Goal: Use online tool/utility: Utilize a website feature to perform a specific function

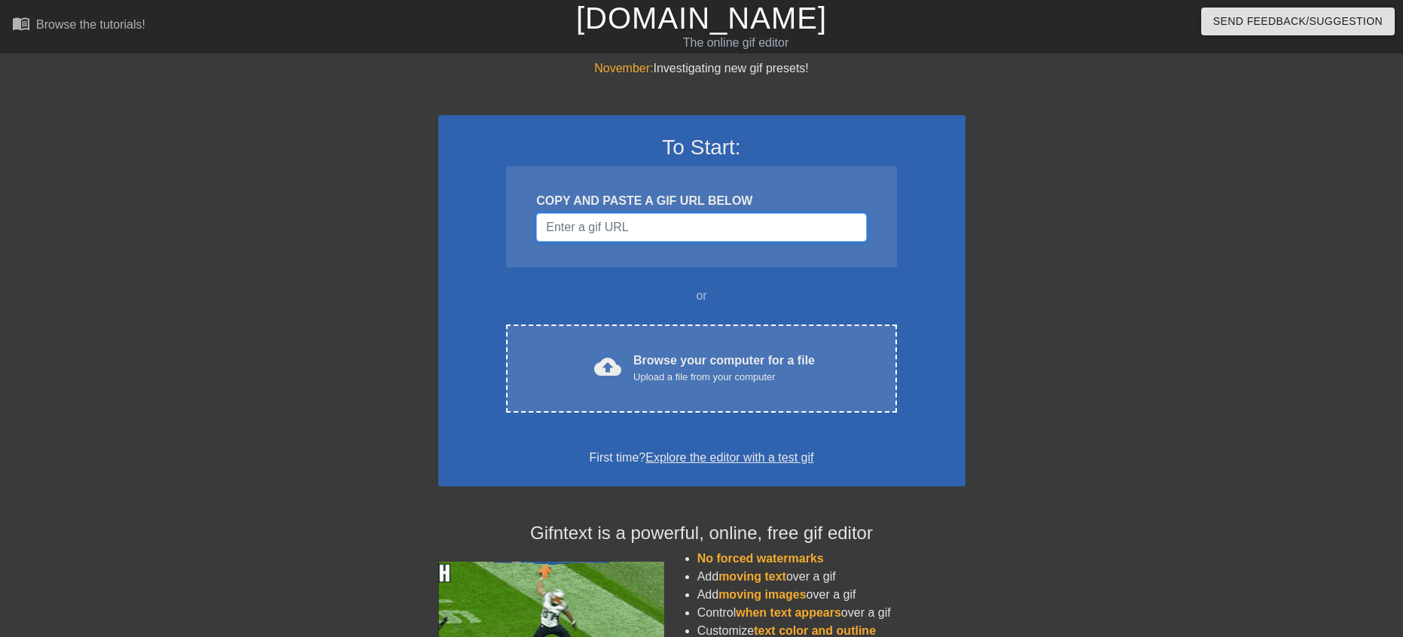
click at [673, 230] on input "Username" at bounding box center [701, 227] width 330 height 29
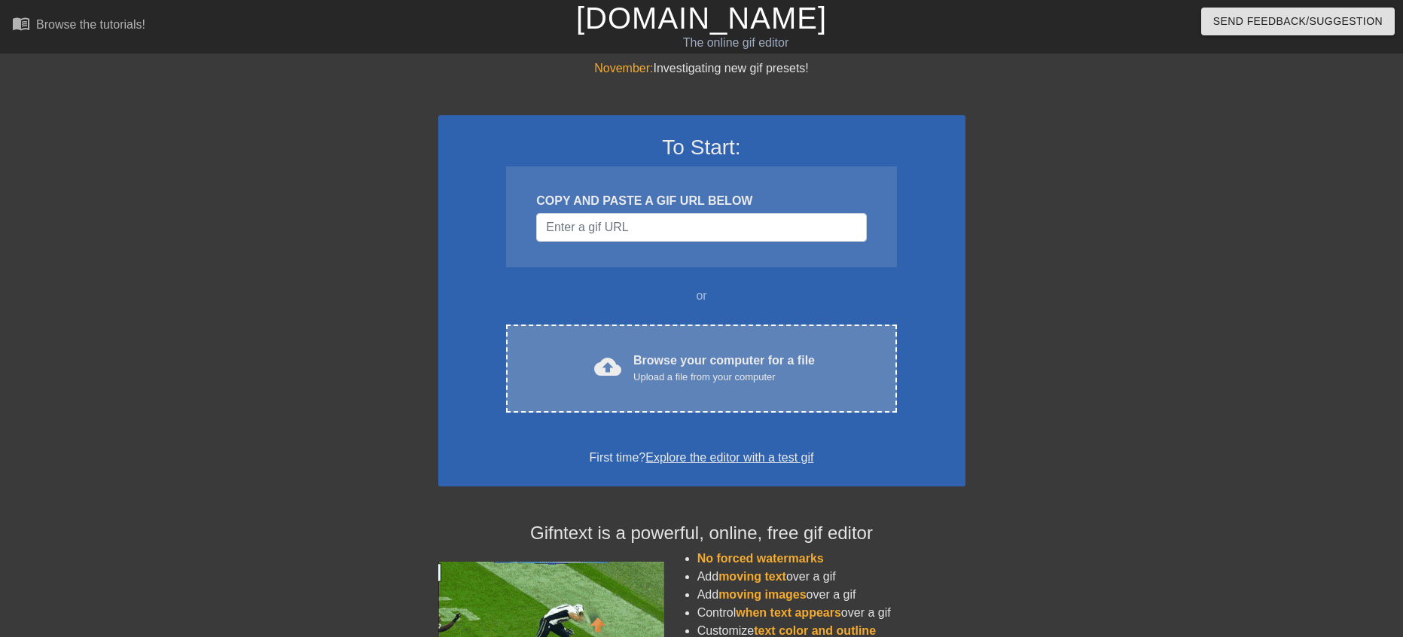
click at [686, 343] on div "cloud_upload Browse your computer for a file Upload a file from your computer C…" at bounding box center [701, 369] width 390 height 88
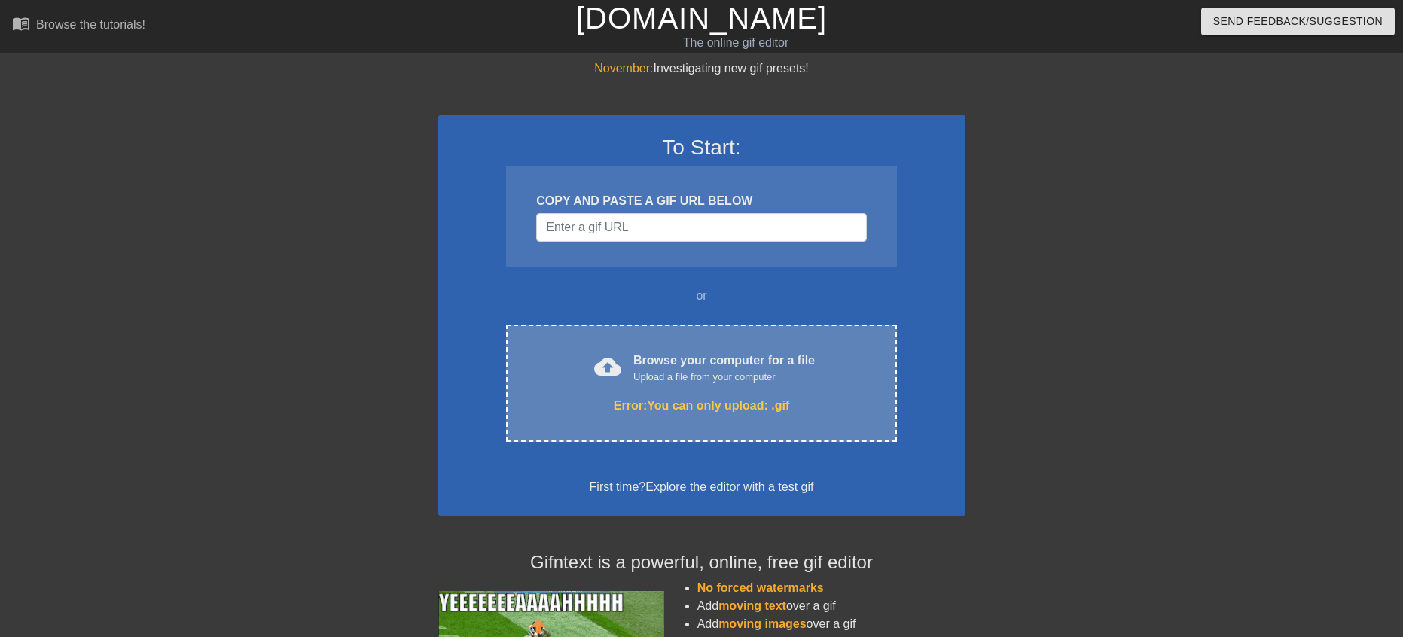
drag, startPoint x: 680, startPoint y: 427, endPoint x: 662, endPoint y: 413, distance: 23.1
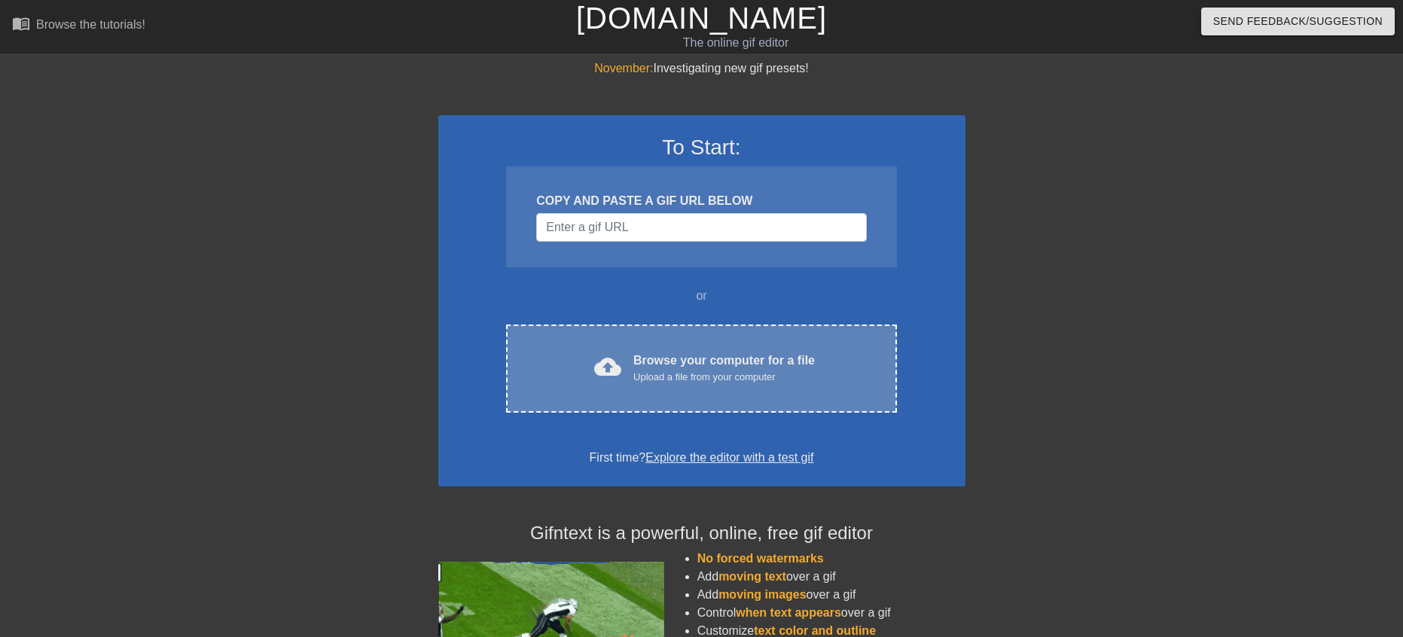
click at [670, 373] on div "Upload a file from your computer" at bounding box center [724, 377] width 182 height 15
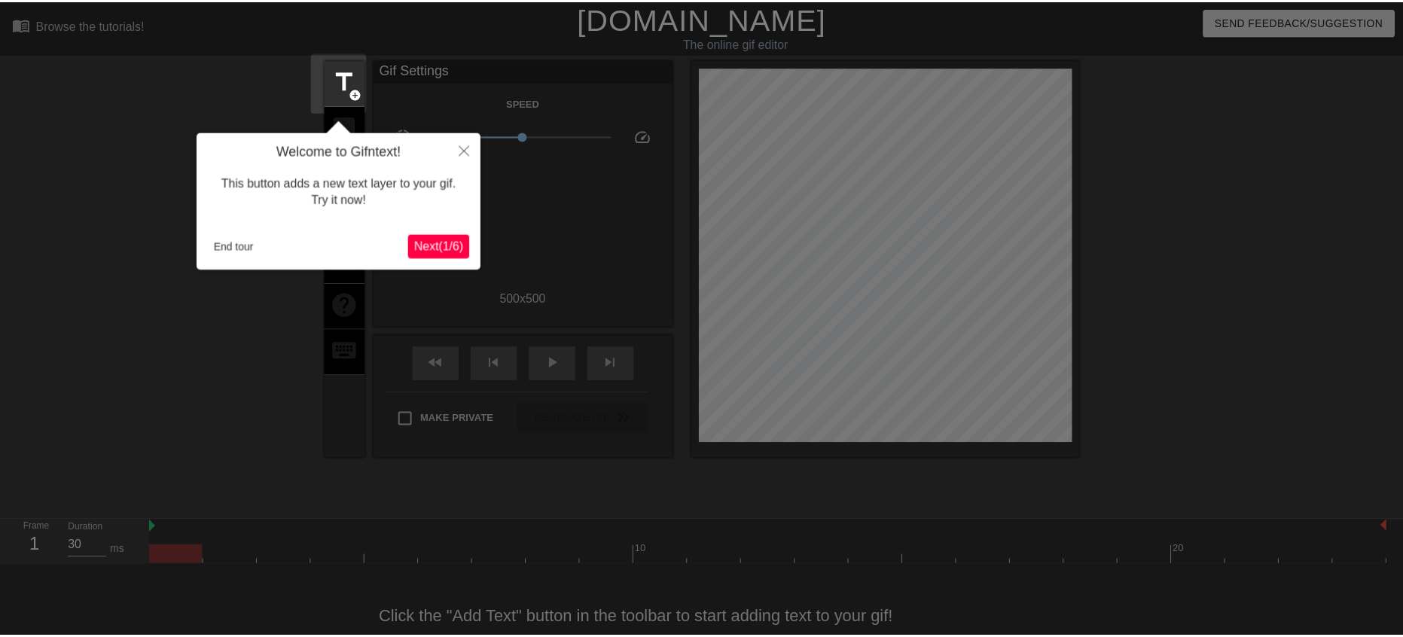
scroll to position [34, 0]
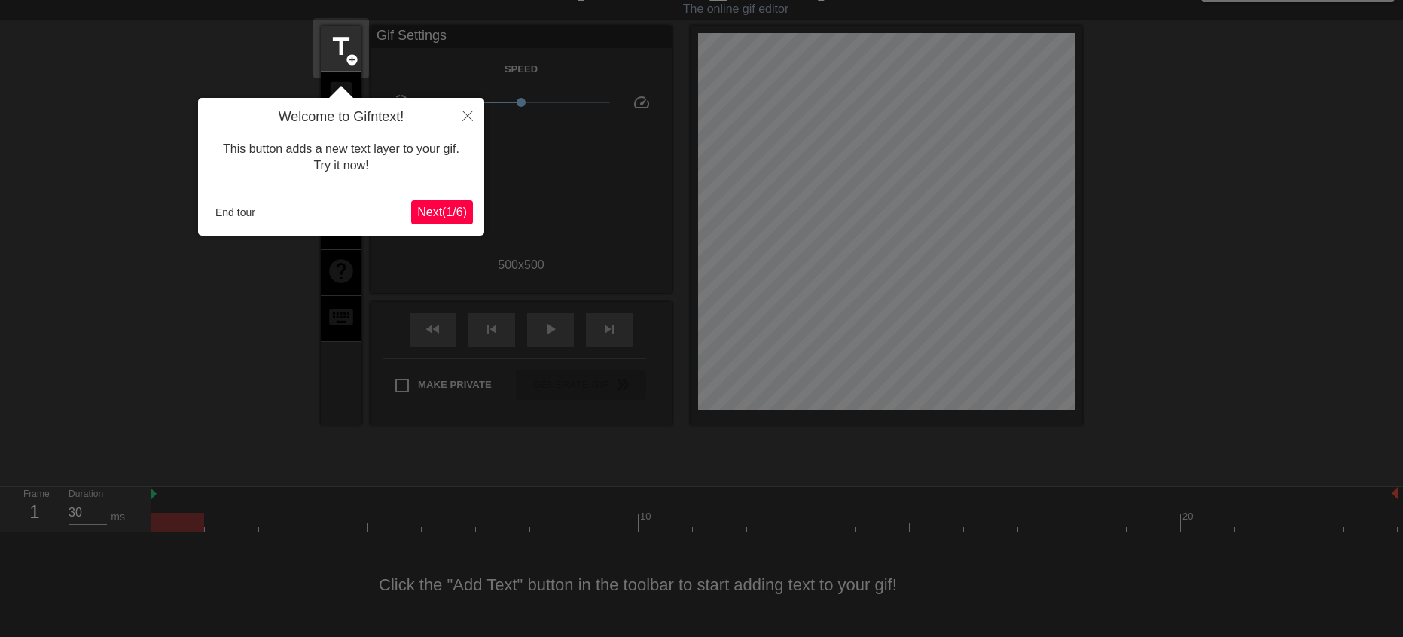
drag, startPoint x: 466, startPoint y: 180, endPoint x: 466, endPoint y: 191, distance: 10.5
click at [466, 190] on div "Welcome to Gifntext! This button adds a new text layer to your gif. Try it now!…" at bounding box center [341, 167] width 286 height 138
click at [448, 177] on div "This button adds a new text layer to your gif. Try it now!" at bounding box center [341, 158] width 264 height 64
click at [444, 175] on div "This button adds a new text layer to your gif. Try it now!" at bounding box center [341, 158] width 264 height 64
click at [434, 213] on span "Next ( 1 / 6 )" at bounding box center [442, 212] width 50 height 13
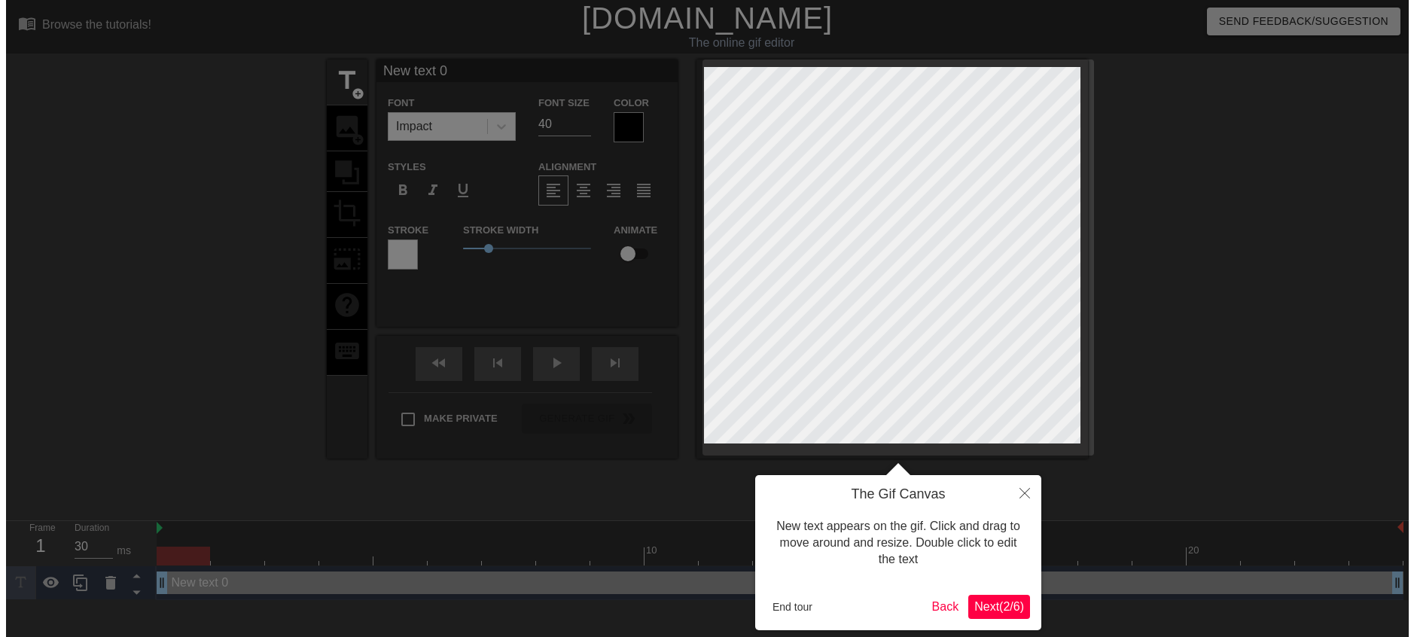
scroll to position [0, 0]
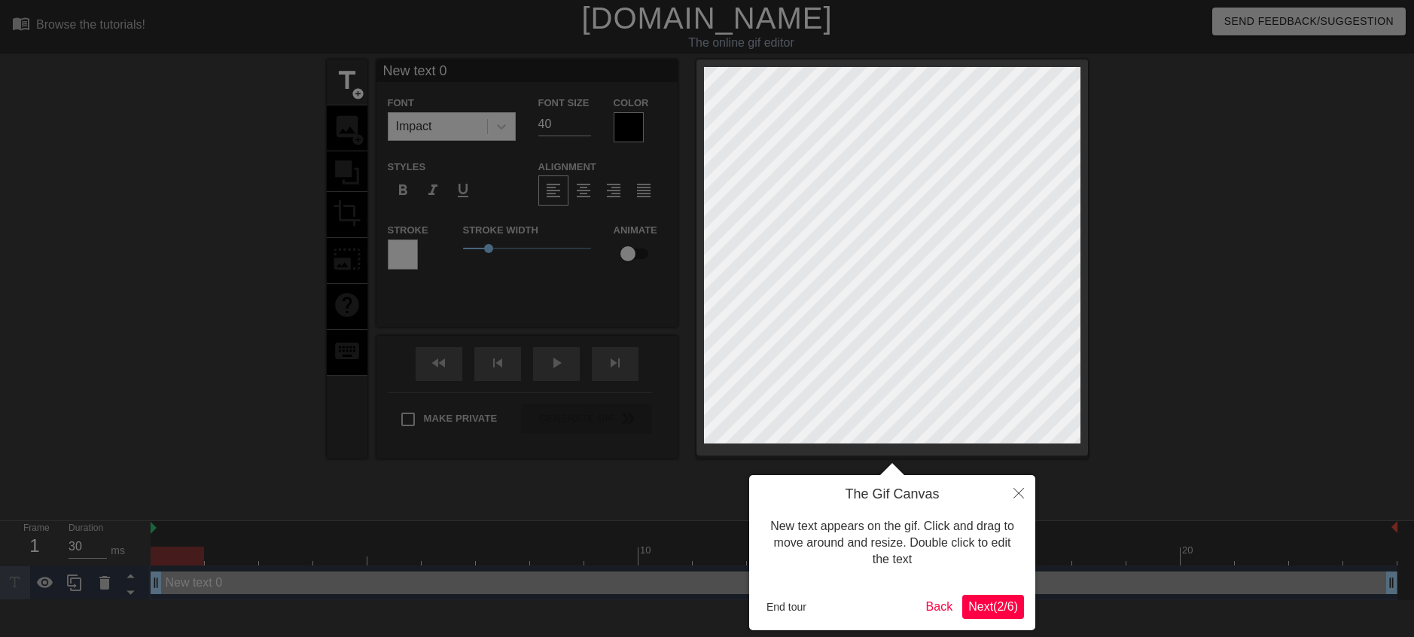
click at [993, 605] on span "Next ( 2 / 6 )" at bounding box center [994, 606] width 50 height 13
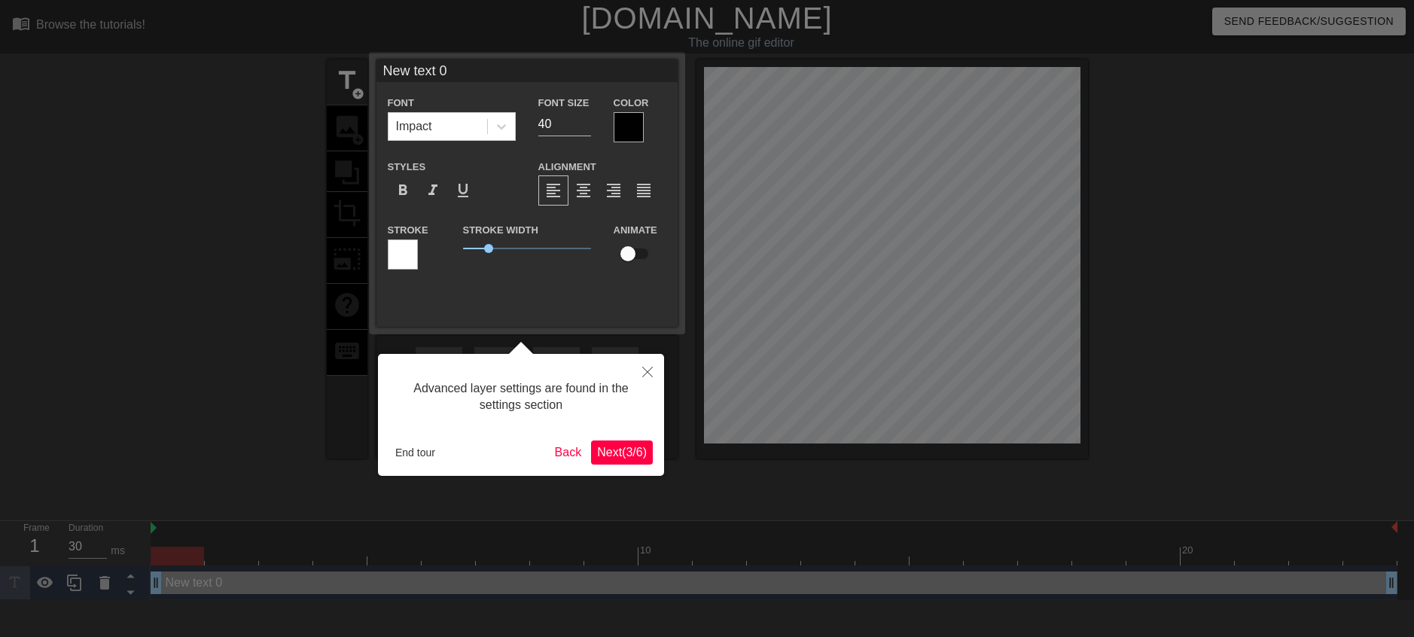
click at [614, 466] on div "Advanced layer settings are found in the settings section End tour Back Next ( …" at bounding box center [521, 415] width 286 height 122
click at [621, 456] on span "Next ( 3 / 6 )" at bounding box center [622, 452] width 50 height 13
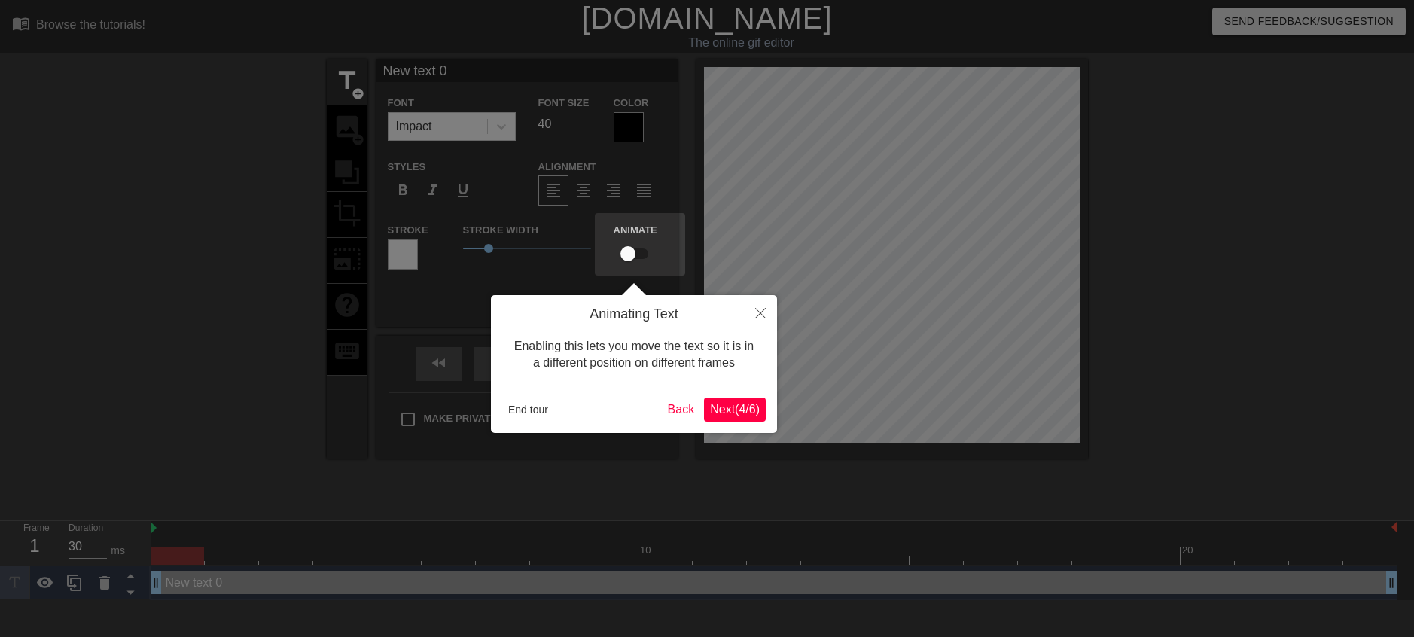
click at [746, 408] on span "Next ( 4 / 6 )" at bounding box center [735, 409] width 50 height 13
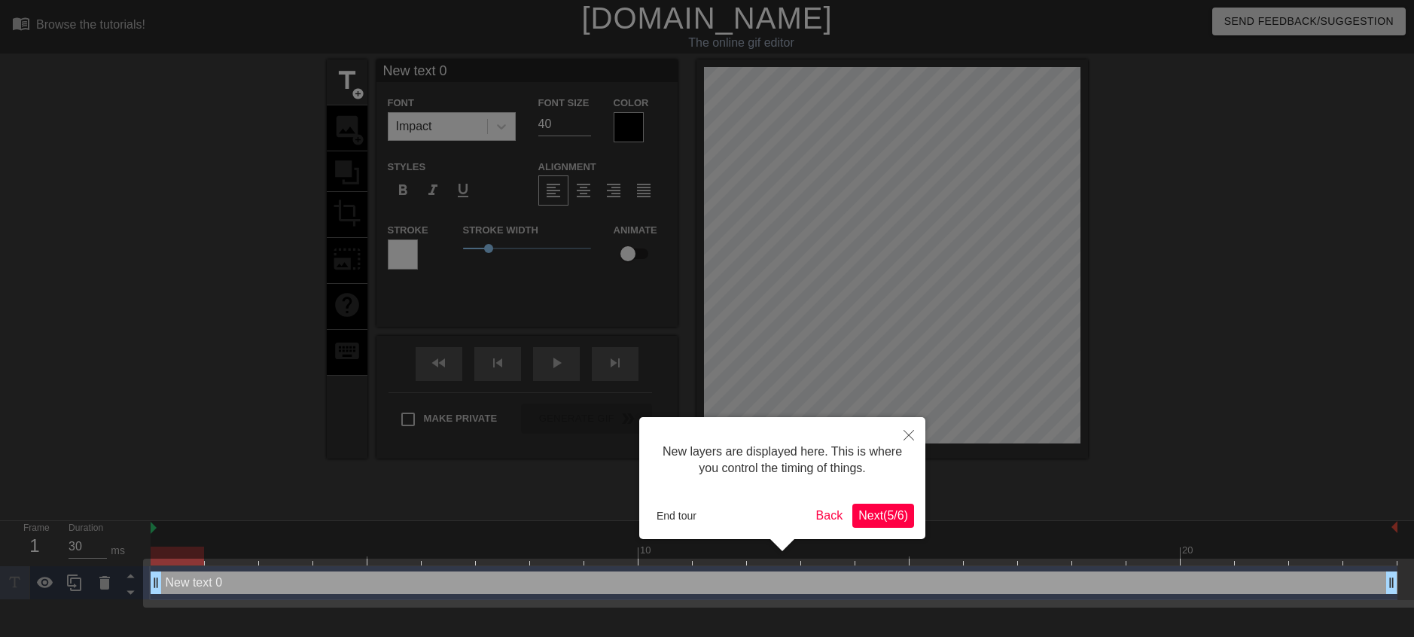
click at [859, 520] on span "Next ( 5 / 6 )" at bounding box center [884, 515] width 50 height 13
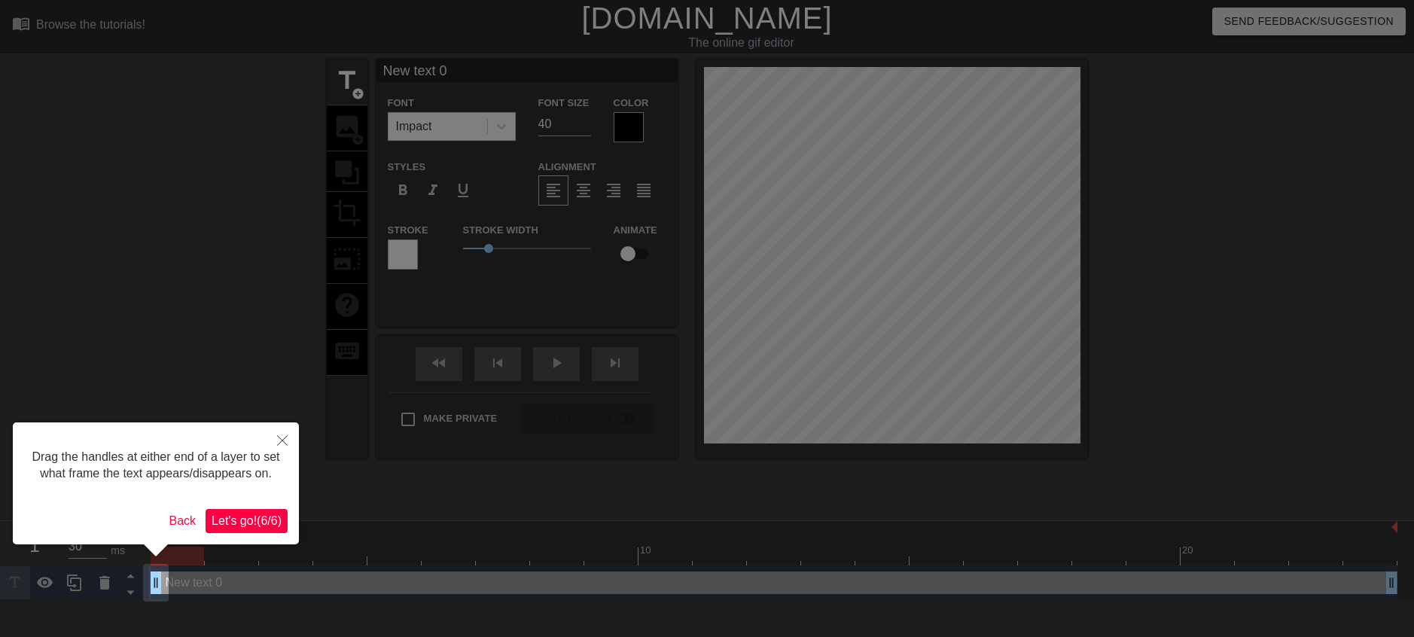
click at [239, 515] on span "Let's go! ( 6 / 6 )" at bounding box center [247, 520] width 70 height 13
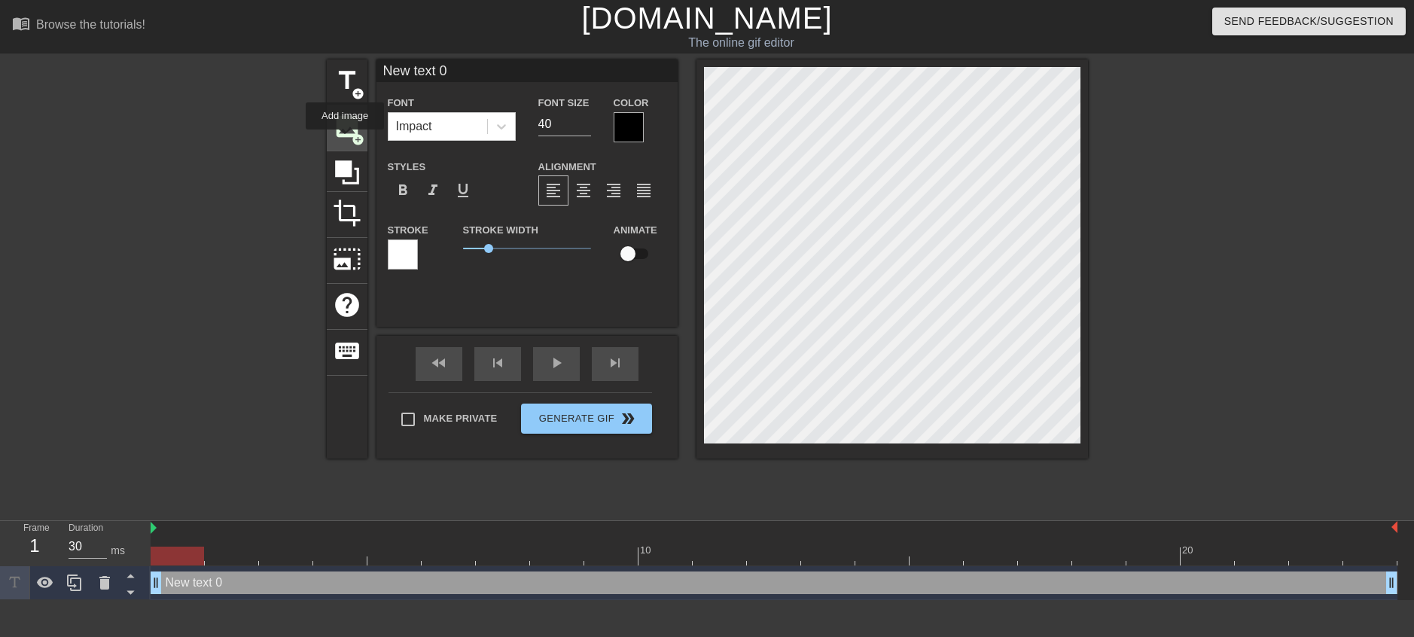
click at [345, 140] on div "image add_circle" at bounding box center [347, 128] width 41 height 46
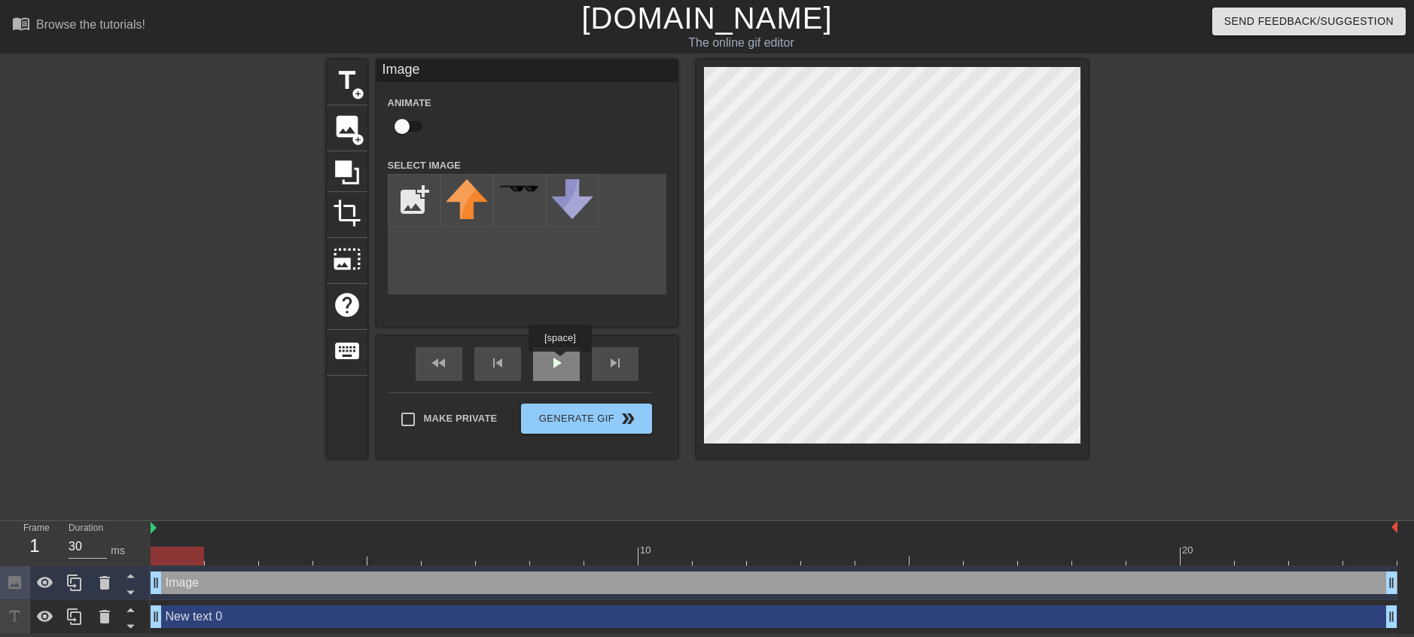
click at [560, 362] on span "play_arrow" at bounding box center [557, 363] width 18 height 18
click at [98, 551] on input "30" at bounding box center [88, 547] width 38 height 24
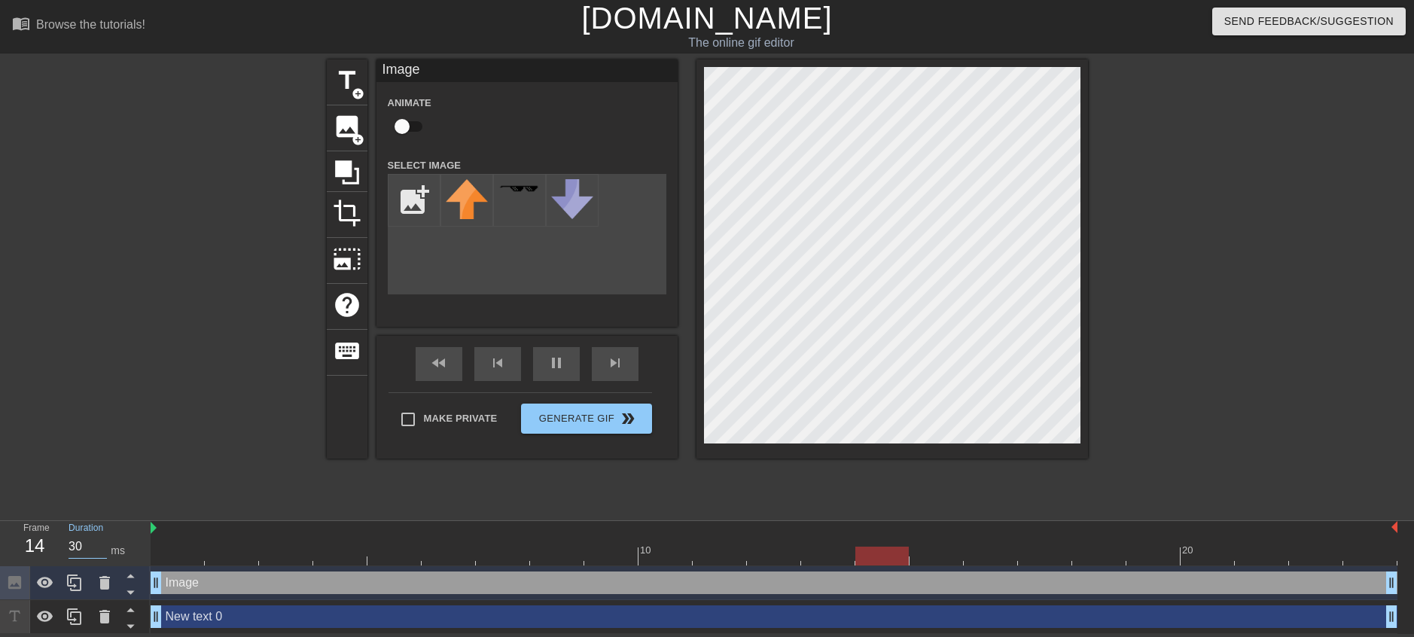
click at [98, 551] on input "30" at bounding box center [88, 547] width 38 height 24
click at [98, 551] on input "20" at bounding box center [88, 547] width 38 height 24
click at [101, 539] on input "20" at bounding box center [88, 547] width 38 height 24
click at [101, 539] on input "30" at bounding box center [88, 547] width 38 height 24
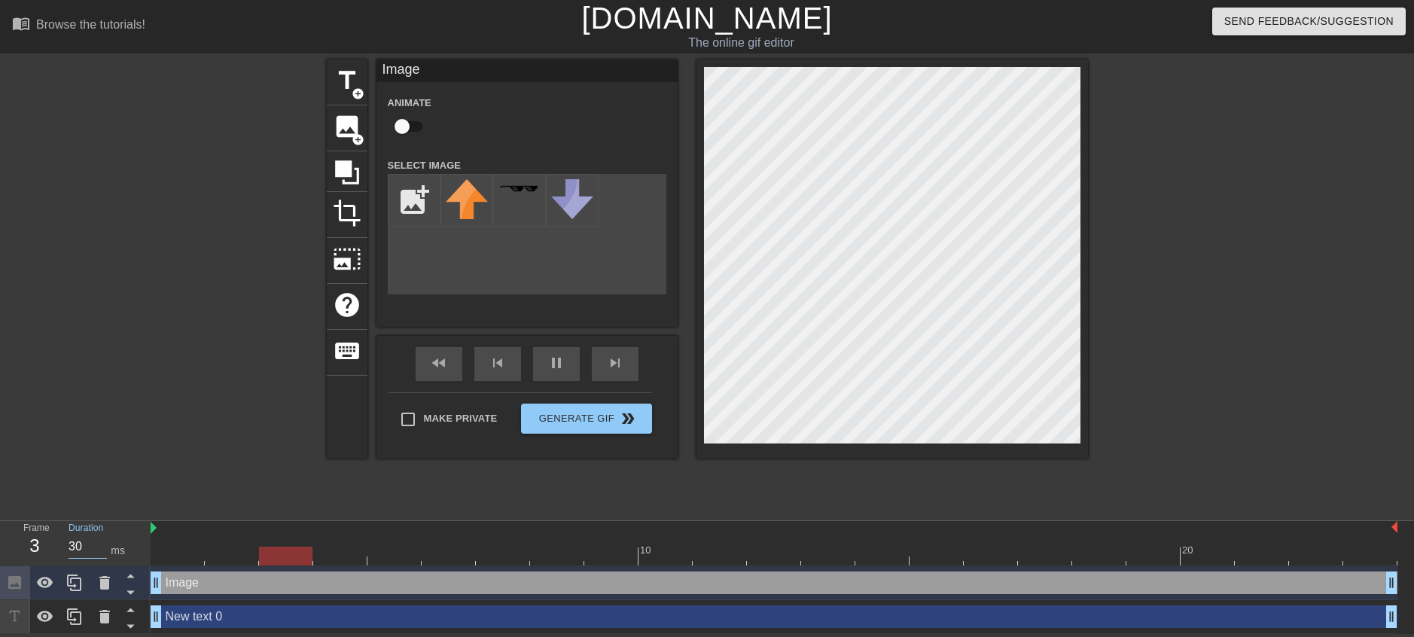
click at [101, 539] on input "30" at bounding box center [88, 547] width 38 height 24
click at [50, 546] on div "Frame 22" at bounding box center [34, 543] width 45 height 44
click at [47, 546] on div "Frame 8" at bounding box center [34, 543] width 45 height 44
click at [44, 545] on div "16" at bounding box center [34, 545] width 23 height 27
drag, startPoint x: 160, startPoint y: 611, endPoint x: 189, endPoint y: 593, distance: 33.5
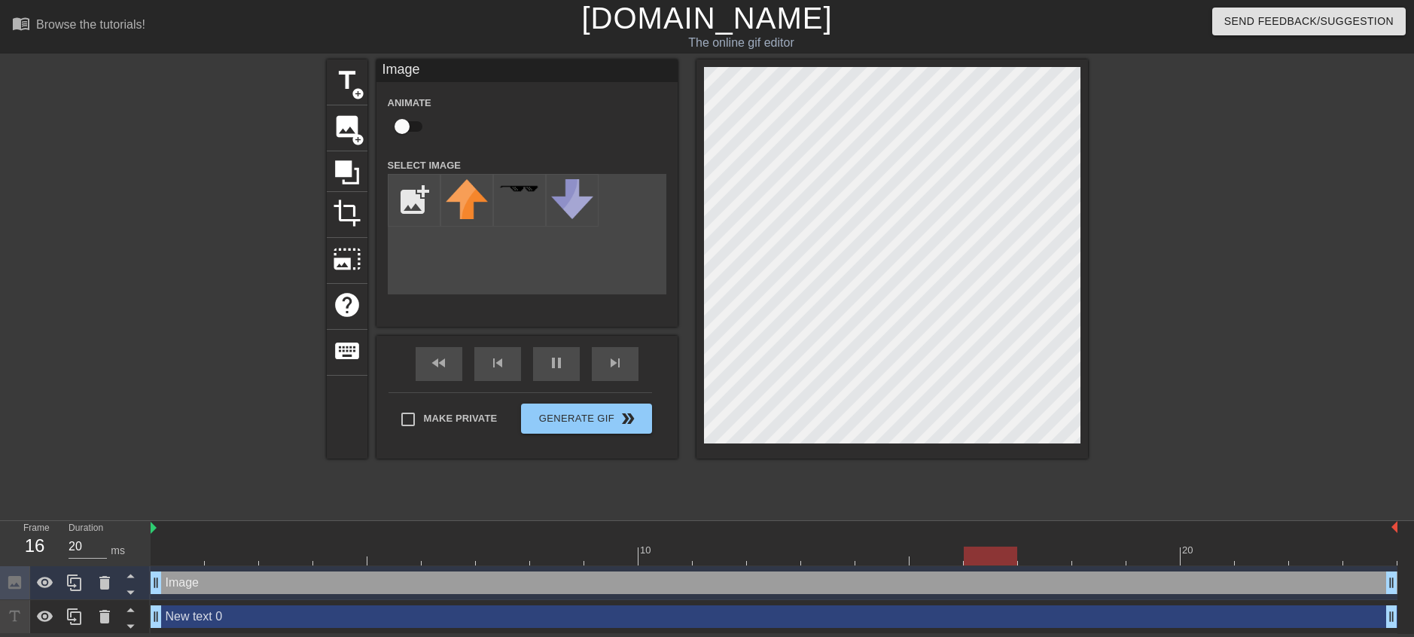
click at [189, 593] on div "Image drag_handle drag_handle New text 0 drag_handle drag_handle" at bounding box center [783, 600] width 1264 height 68
drag, startPoint x: 209, startPoint y: 620, endPoint x: 92, endPoint y: 618, distance: 117.5
click at [92, 618] on div "Frame 2 Duration 30 ms 10 20 Image drag_handle drag_handle New text 0 drag_hand…" at bounding box center [707, 577] width 1414 height 113
drag, startPoint x: 183, startPoint y: 580, endPoint x: 263, endPoint y: 563, distance: 81.5
click at [263, 563] on div "10 20 Image drag_handle drag_handle New text 0 drag_handle drag_handle" at bounding box center [783, 577] width 1264 height 113
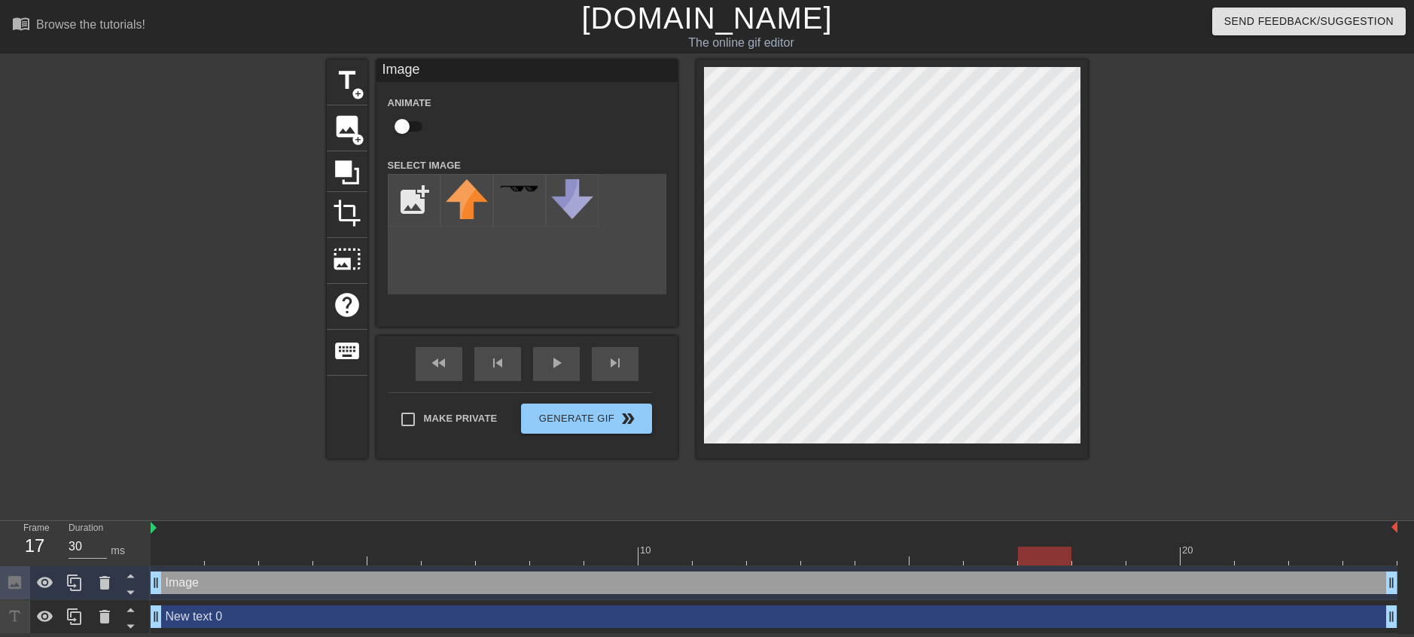
drag, startPoint x: 262, startPoint y: 554, endPoint x: 914, endPoint y: 540, distance: 651.6
click at [915, 541] on div "10 20" at bounding box center [774, 543] width 1247 height 44
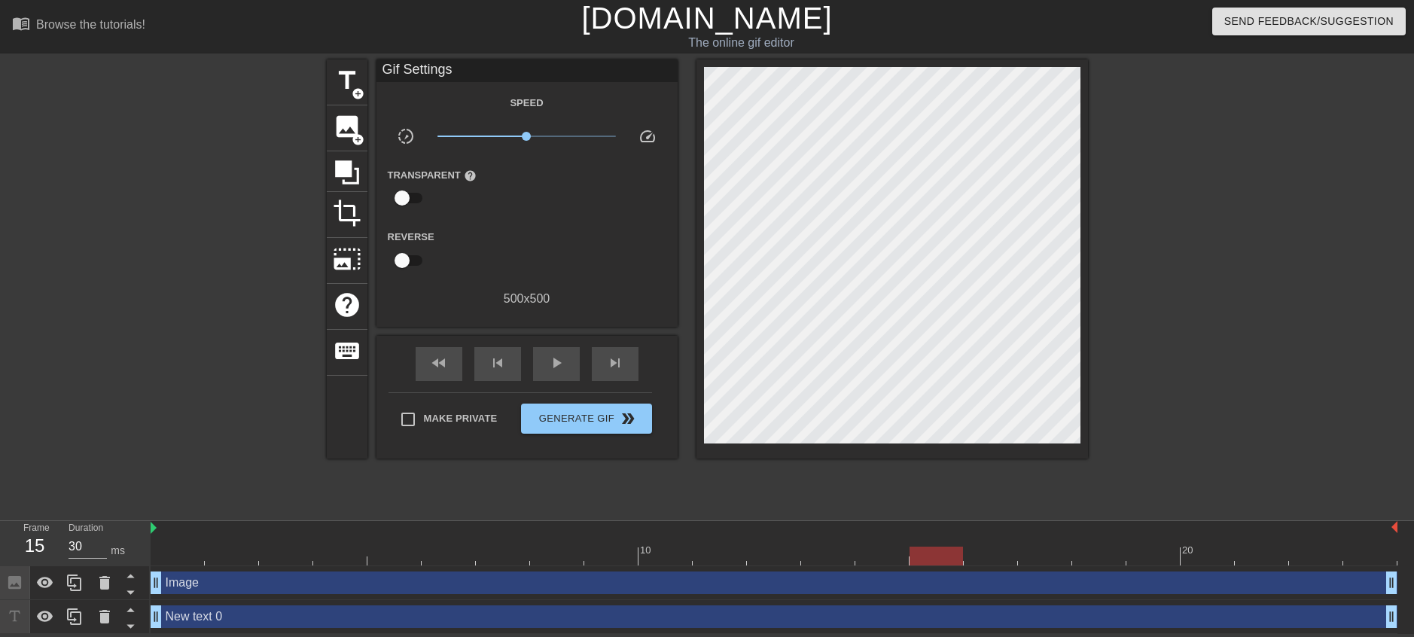
click at [625, 499] on div "title add_circle image add_circle crop photo_size_select_large help keyboard Gi…" at bounding box center [707, 285] width 761 height 452
click at [163, 534] on div at bounding box center [774, 528] width 1247 height 15
drag, startPoint x: 153, startPoint y: 531, endPoint x: 161, endPoint y: 527, distance: 9.1
click at [157, 526] on div at bounding box center [774, 528] width 1247 height 15
click at [33, 551] on div "15" at bounding box center [34, 545] width 23 height 27
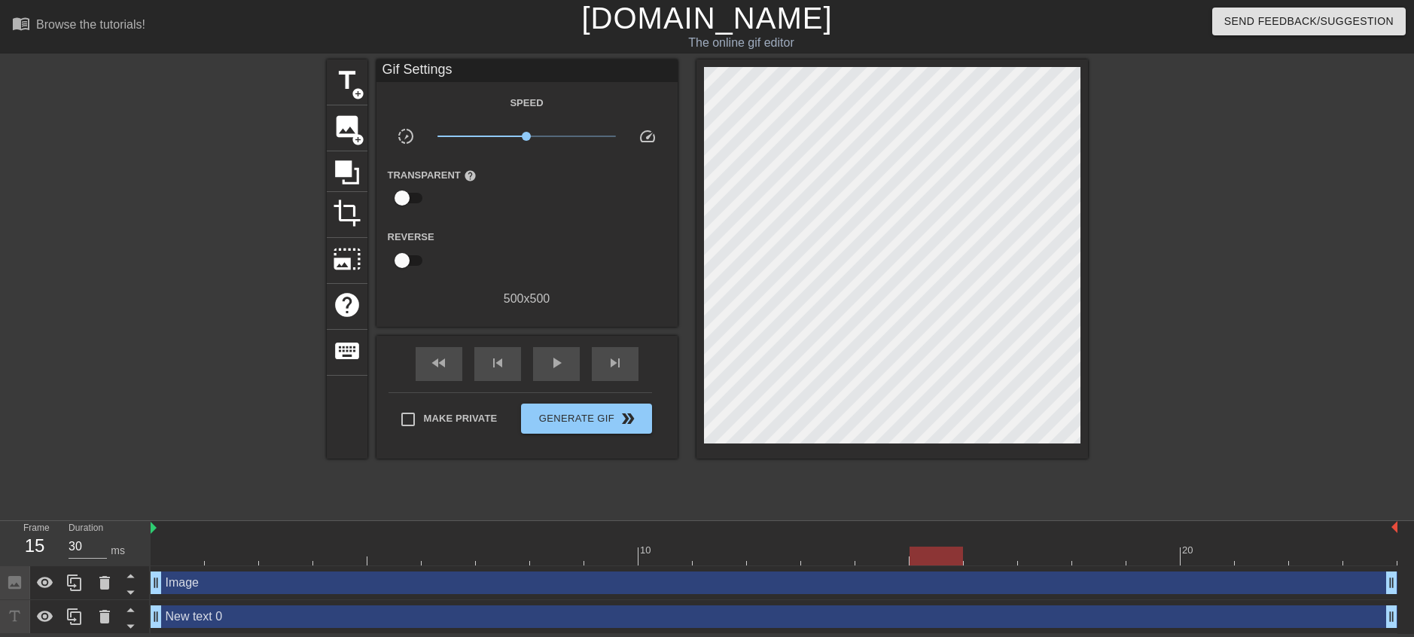
click at [898, 563] on div "10 20" at bounding box center [774, 543] width 1247 height 45
drag, startPoint x: 898, startPoint y: 563, endPoint x: 923, endPoint y: 561, distance: 25.0
click at [915, 561] on div at bounding box center [774, 556] width 1247 height 19
click at [948, 563] on div at bounding box center [936, 556] width 53 height 19
type input "20"
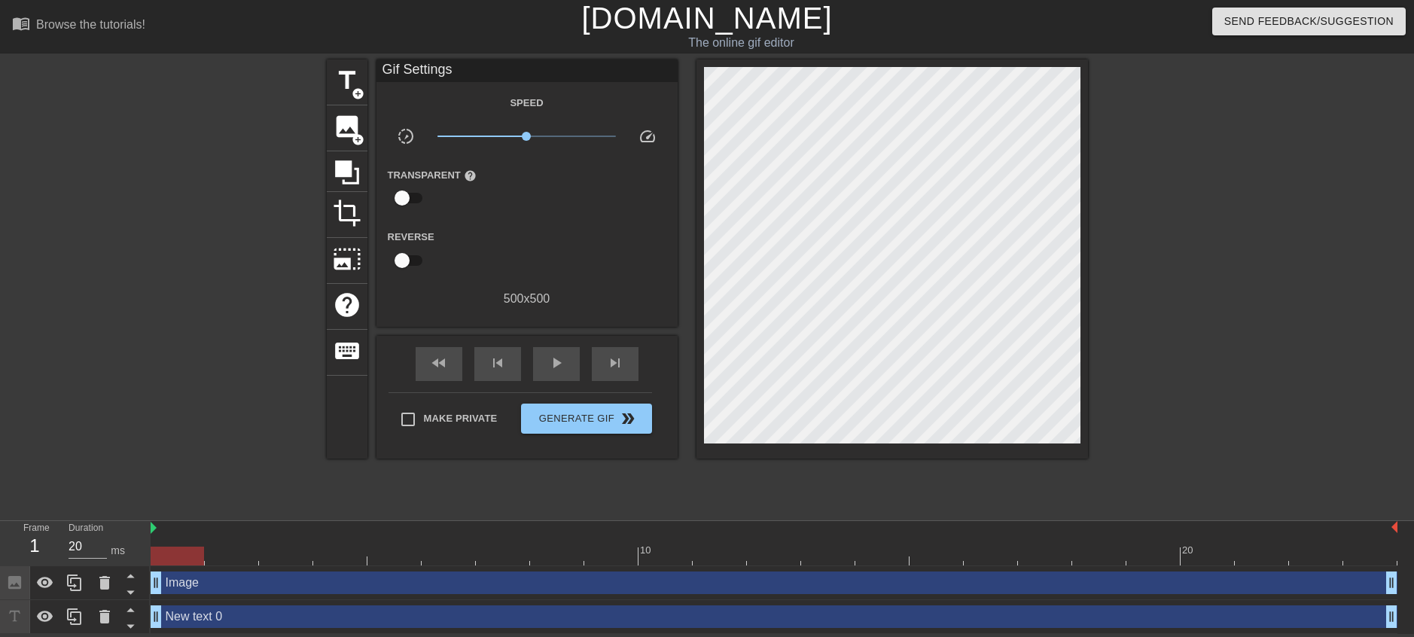
drag, startPoint x: 945, startPoint y: 563, endPoint x: -1, endPoint y: 565, distance: 945.9
click at [0, 565] on html "menu_book Browse the tutorials! [DOMAIN_NAME] The online gif editor Send Feedba…" at bounding box center [707, 317] width 1414 height 634
click at [417, 254] on input "checkbox" at bounding box center [402, 260] width 86 height 29
checkbox input "true"
click at [555, 377] on div "play_arrow" at bounding box center [556, 364] width 47 height 34
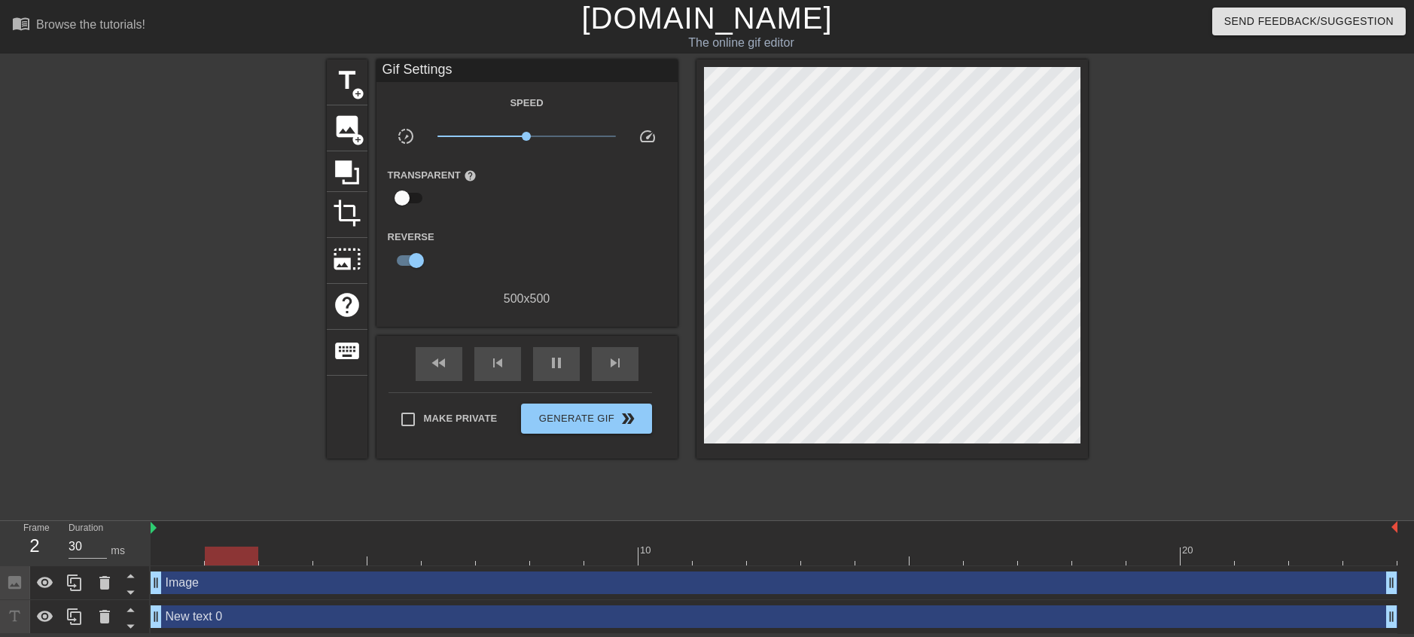
click at [429, 267] on div at bounding box center [476, 250] width 100 height 47
type input "30"
click at [423, 263] on input "checkbox" at bounding box center [417, 260] width 86 height 29
checkbox input "false"
type input "30"
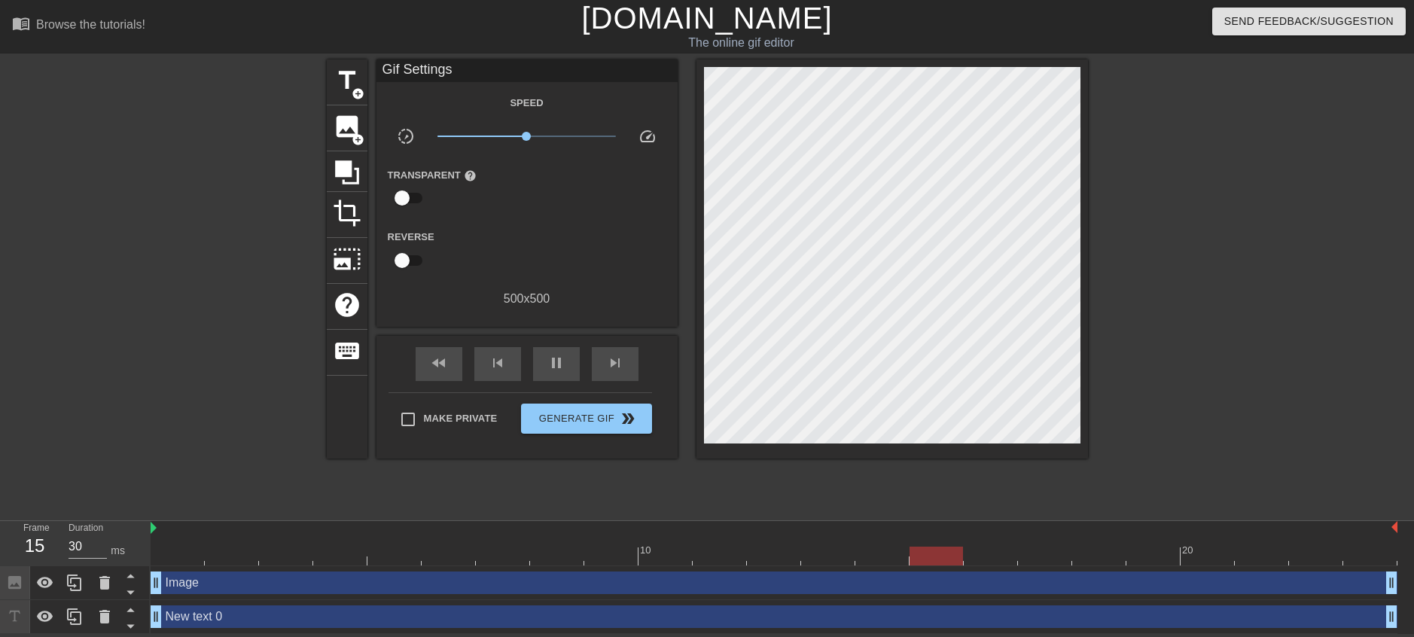
click at [423, 263] on input "checkbox" at bounding box center [402, 260] width 86 height 29
checkbox input "true"
type input "30"
click at [573, 355] on div "pause" at bounding box center [556, 364] width 47 height 34
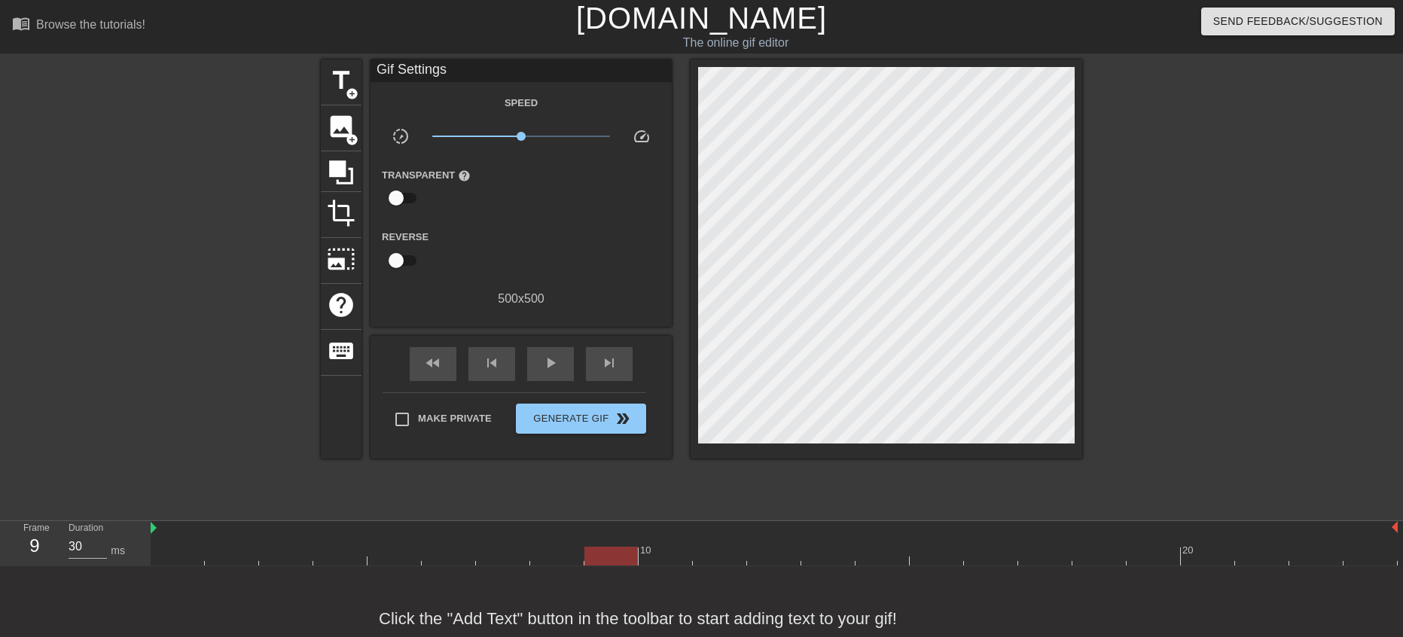
click at [363, 124] on div "title add_circle image add_circle crop photo_size_select_large help keyboard Gi…" at bounding box center [701, 258] width 761 height 399
click at [355, 124] on div "image add_circle" at bounding box center [341, 128] width 41 height 46
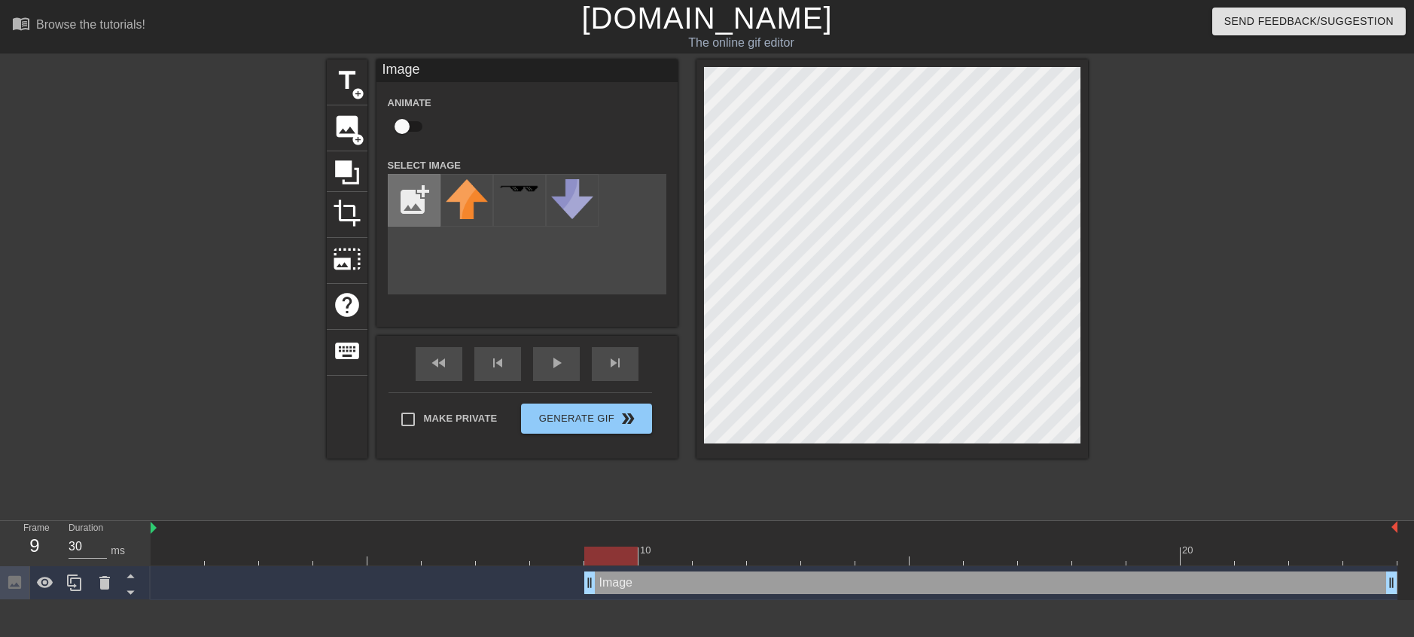
click at [421, 184] on input "file" at bounding box center [414, 200] width 51 height 51
type input "C:\fakepath\Gwu8urDXcAAm21M.jpg"
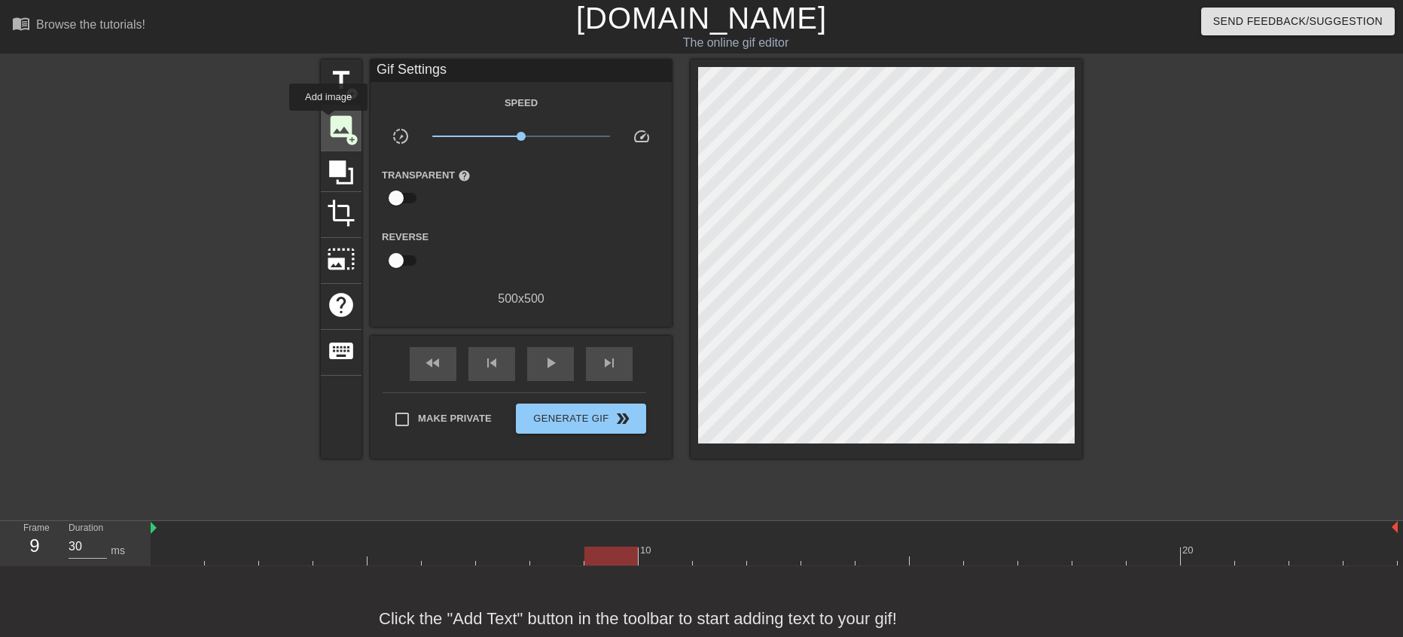
click at [329, 121] on span "image" at bounding box center [341, 126] width 29 height 29
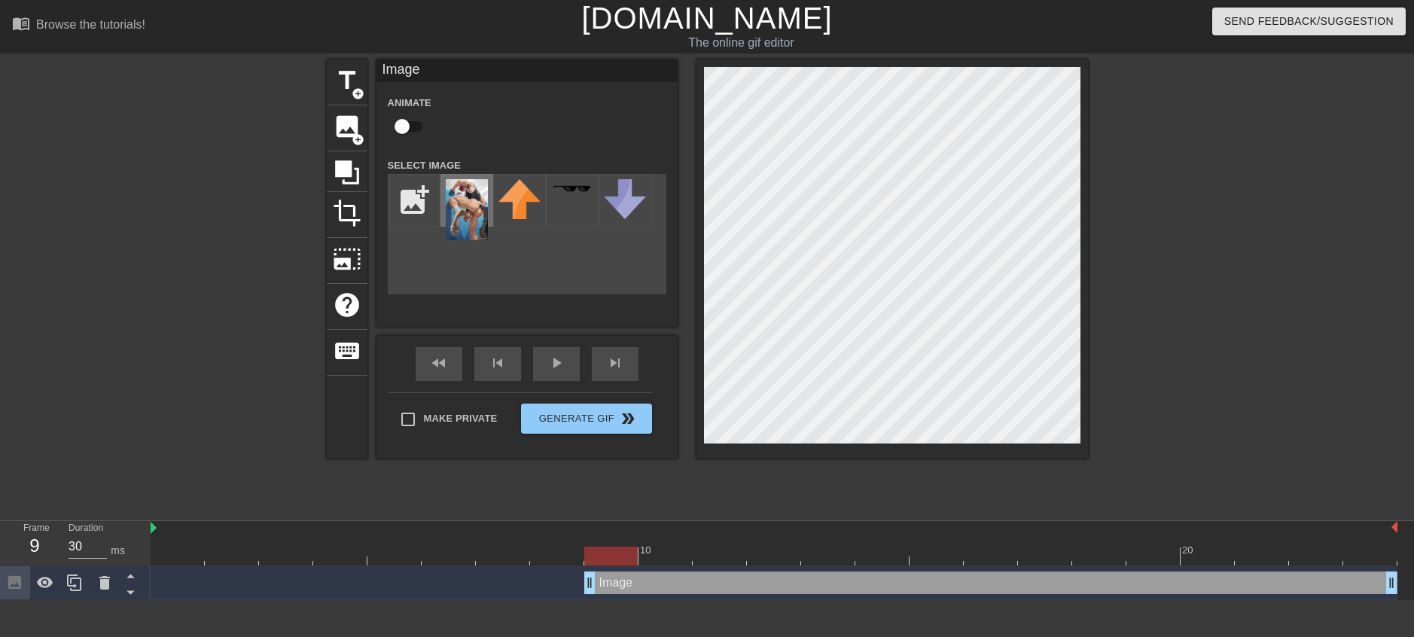
click at [478, 212] on img at bounding box center [467, 209] width 42 height 61
click at [840, 501] on div "title add_circle image add_circle crop photo_size_select_large help keyboard Im…" at bounding box center [707, 285] width 761 height 452
click at [1029, 563] on div "menu_book Browse the tutorials! [DOMAIN_NAME] The online gif editor Send Feedba…" at bounding box center [707, 300] width 1414 height 600
click at [543, 369] on div "play_arrow" at bounding box center [556, 364] width 47 height 34
click at [344, 169] on icon at bounding box center [347, 172] width 24 height 24
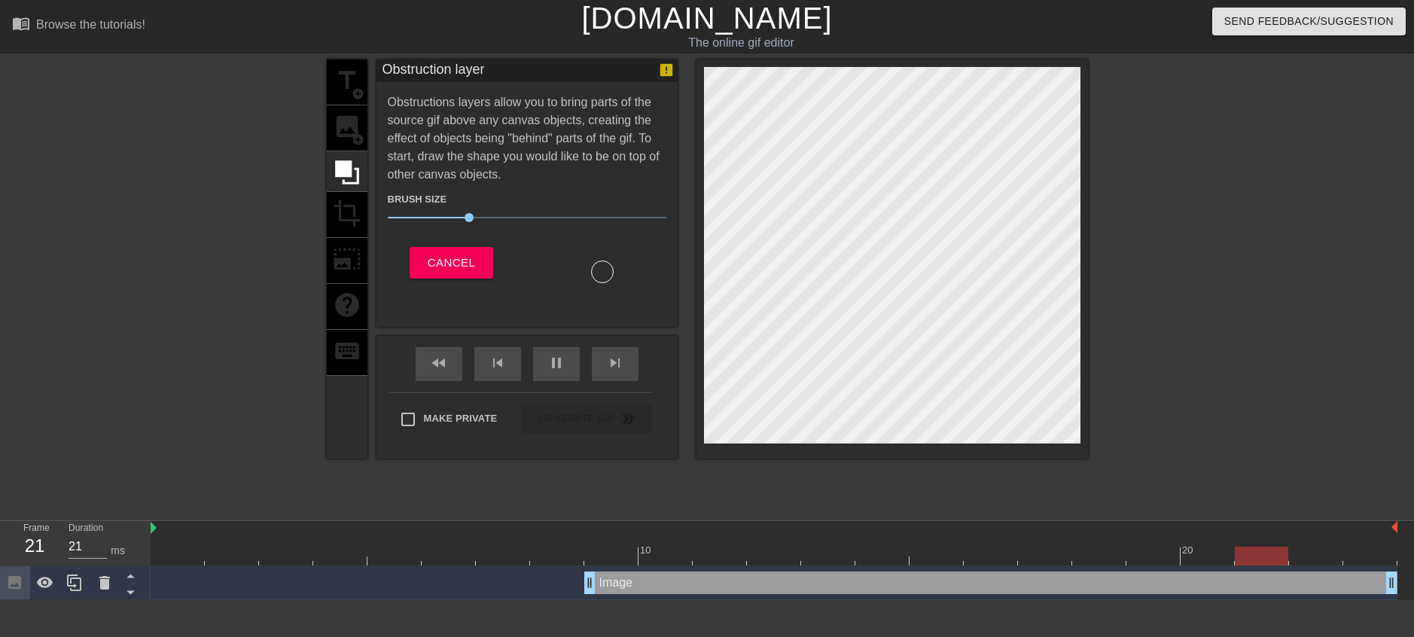
click at [355, 211] on div "title add_circle image add_circle crop photo_size_select_large help keyboard" at bounding box center [347, 258] width 41 height 399
click at [474, 261] on button "Cancel" at bounding box center [452, 263] width 84 height 32
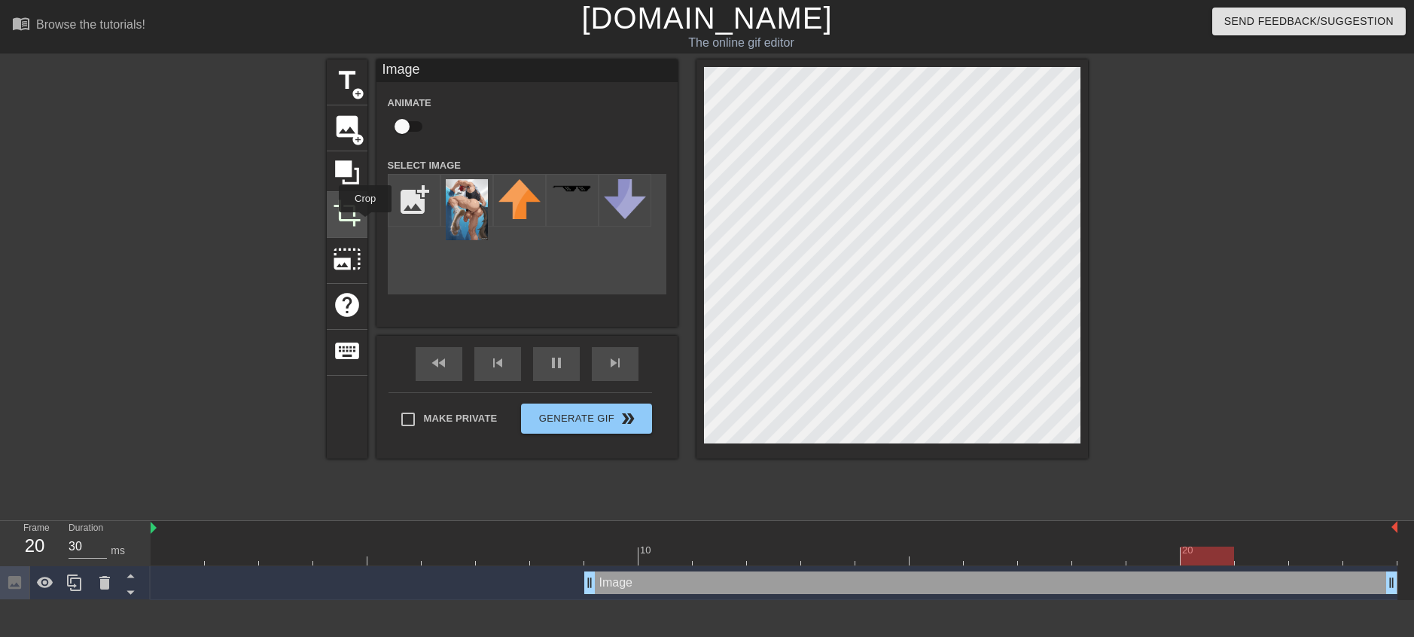
click at [365, 223] on div "crop" at bounding box center [347, 215] width 41 height 46
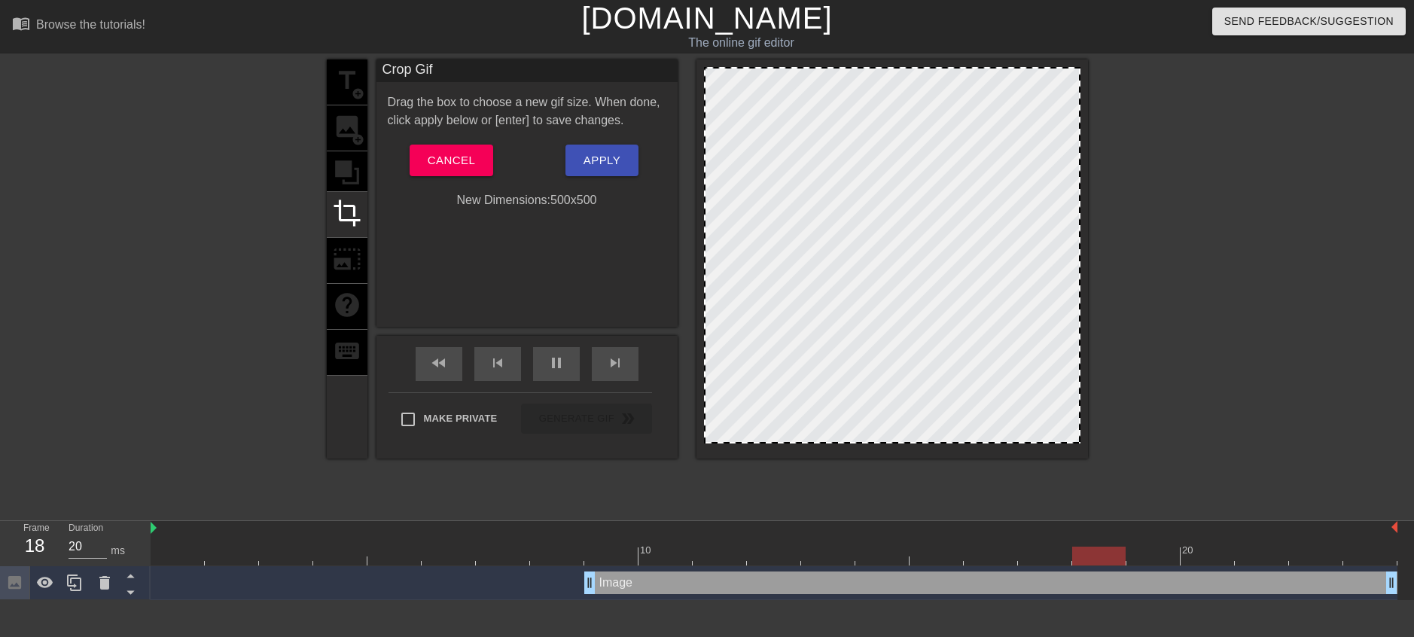
click at [464, 177] on div "Drag the box to choose a new gif size. When done, click apply below or [enter] …" at bounding box center [527, 151] width 279 height 116
click at [447, 169] on span "Cancel" at bounding box center [451, 161] width 47 height 20
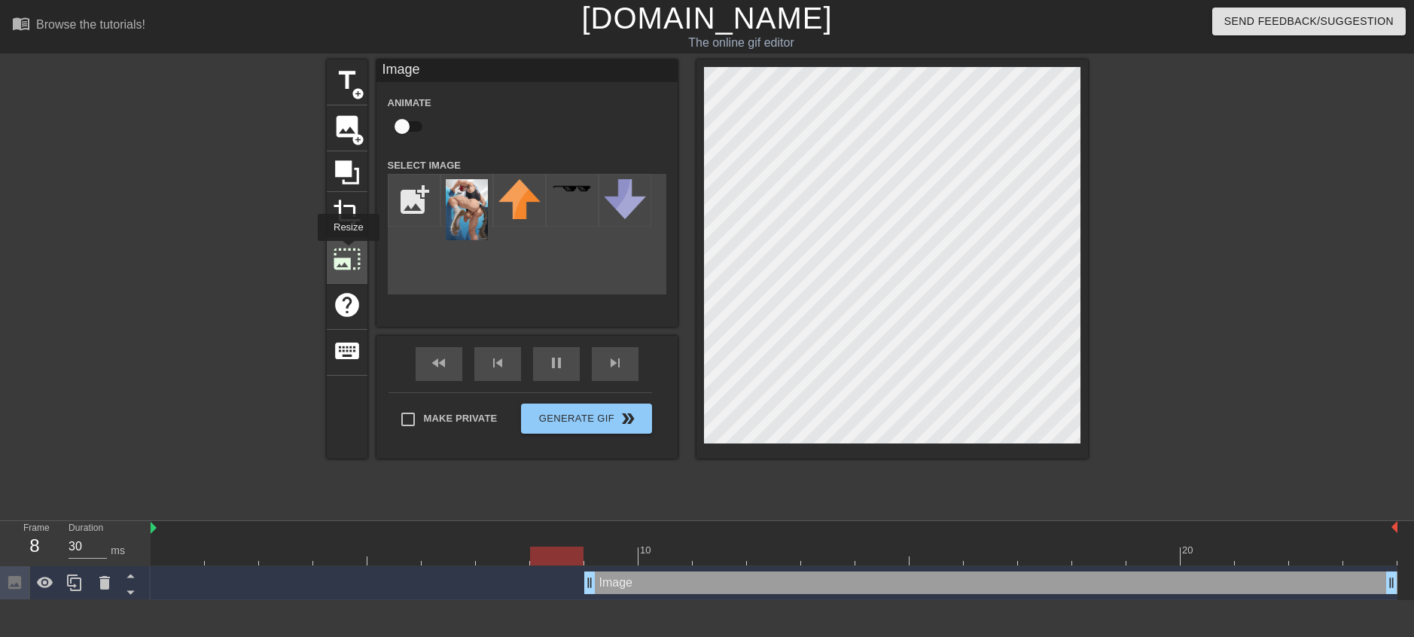
click at [347, 252] on span "photo_size_select_large" at bounding box center [347, 259] width 29 height 29
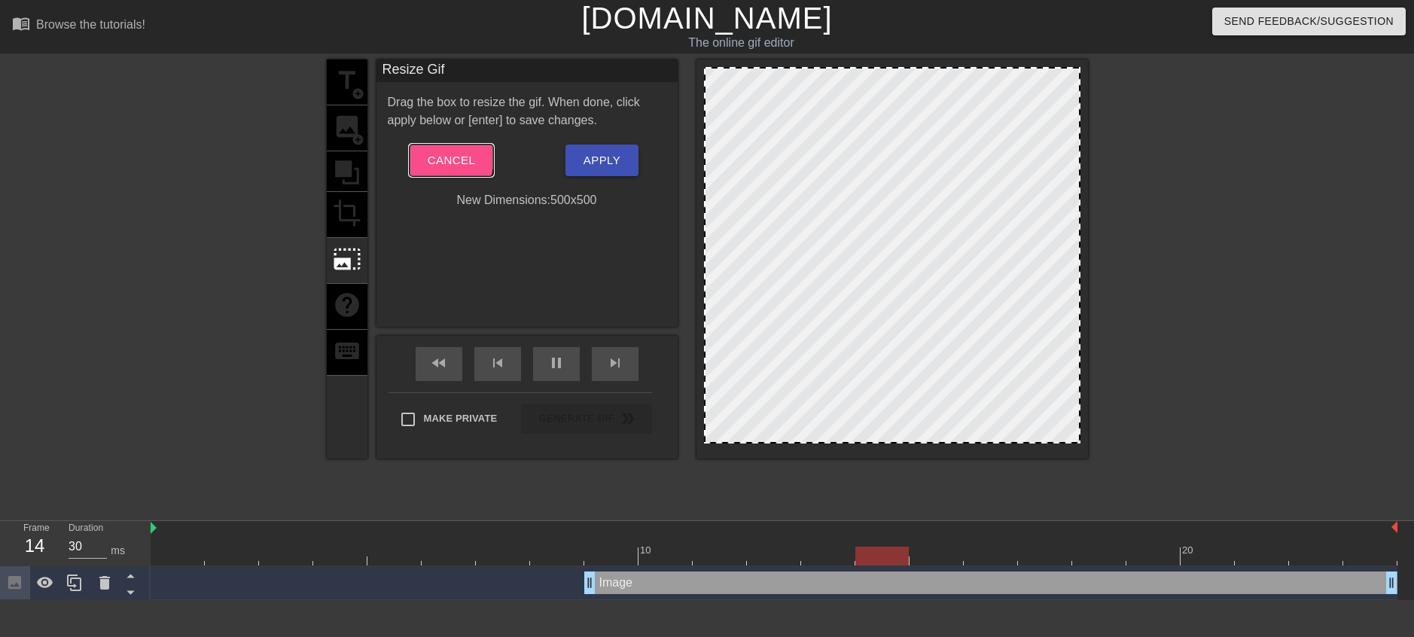
click at [435, 154] on span "Cancel" at bounding box center [451, 161] width 47 height 20
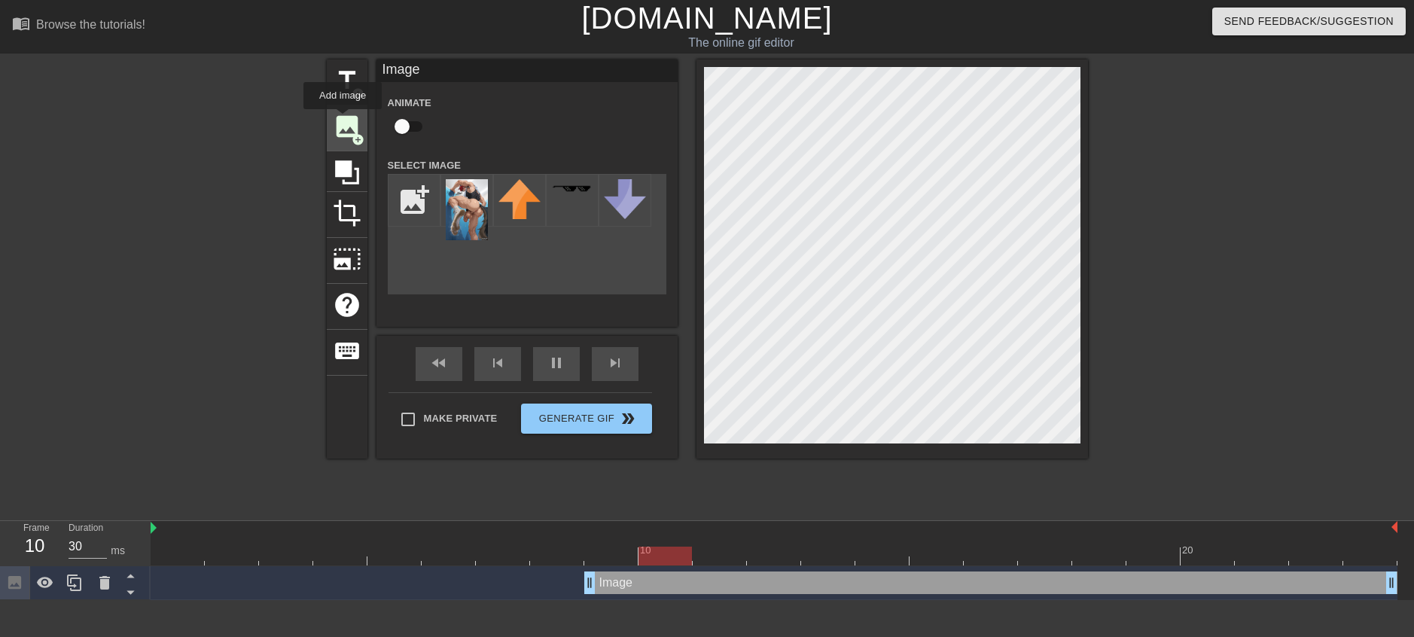
click at [343, 122] on span "image" at bounding box center [347, 126] width 29 height 29
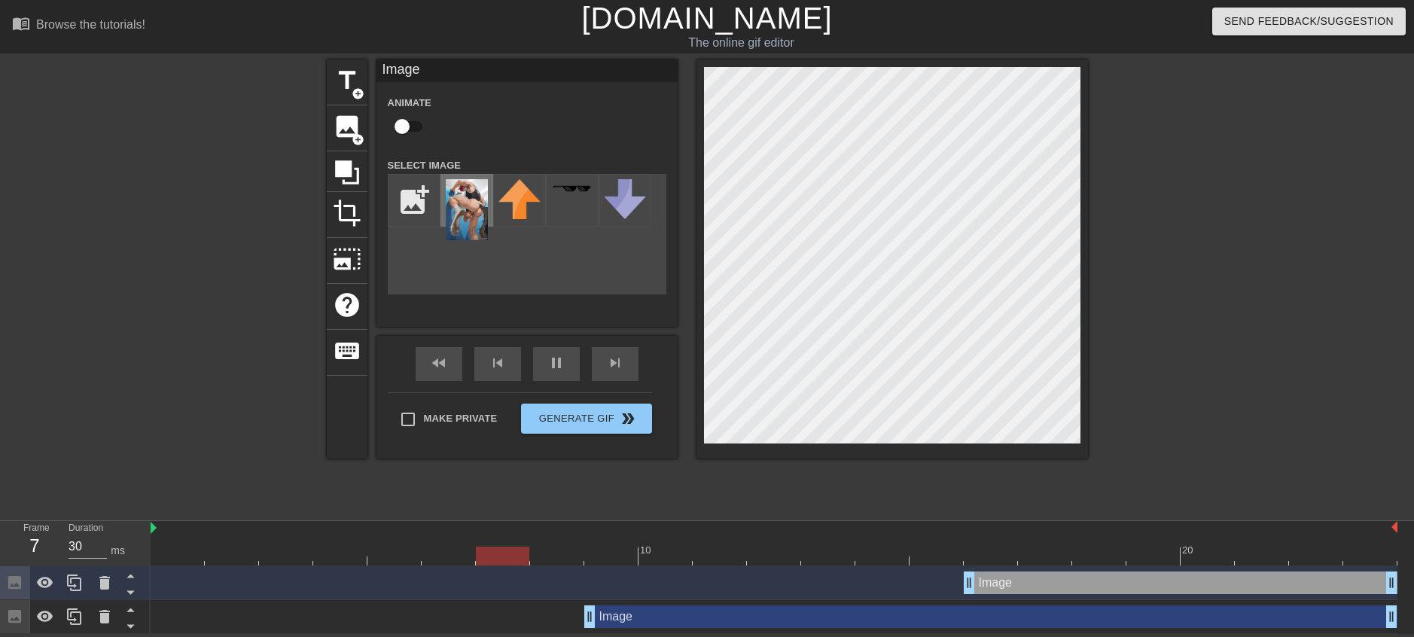
click at [450, 201] on img at bounding box center [467, 209] width 42 height 61
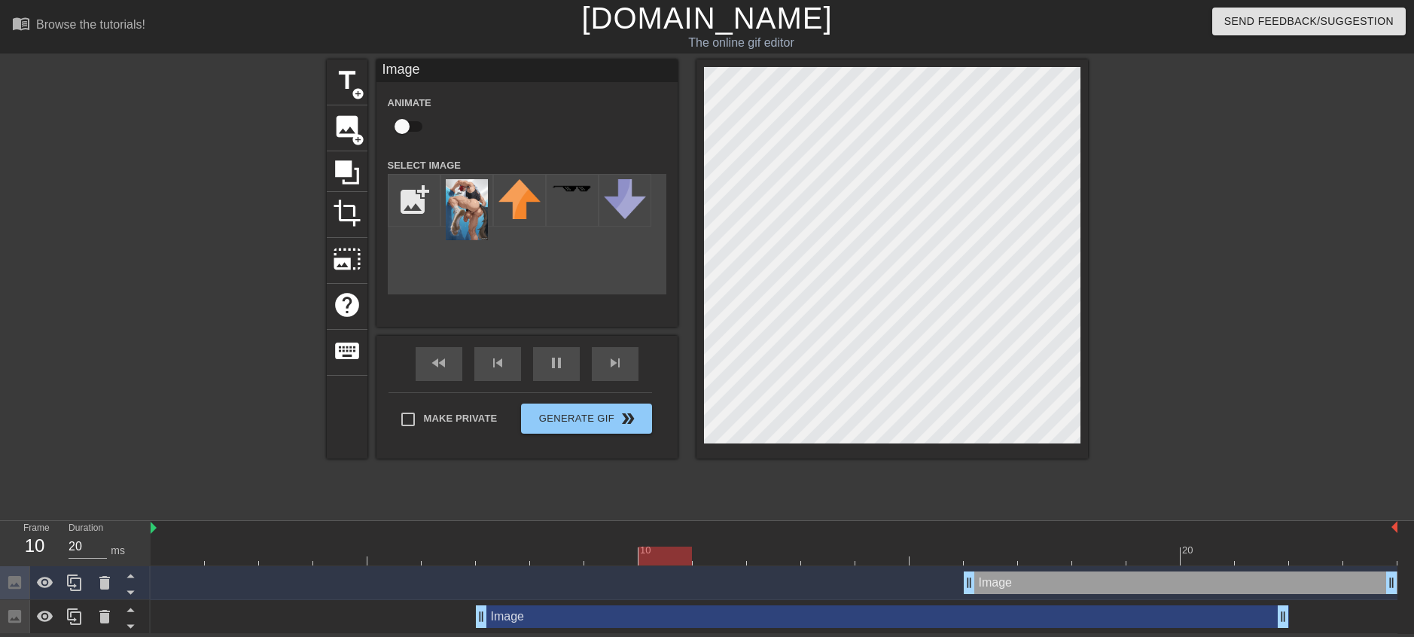
drag, startPoint x: 728, startPoint y: 621, endPoint x: 612, endPoint y: 614, distance: 116.2
click at [615, 614] on div "Image drag_handle drag_handle" at bounding box center [882, 617] width 813 height 23
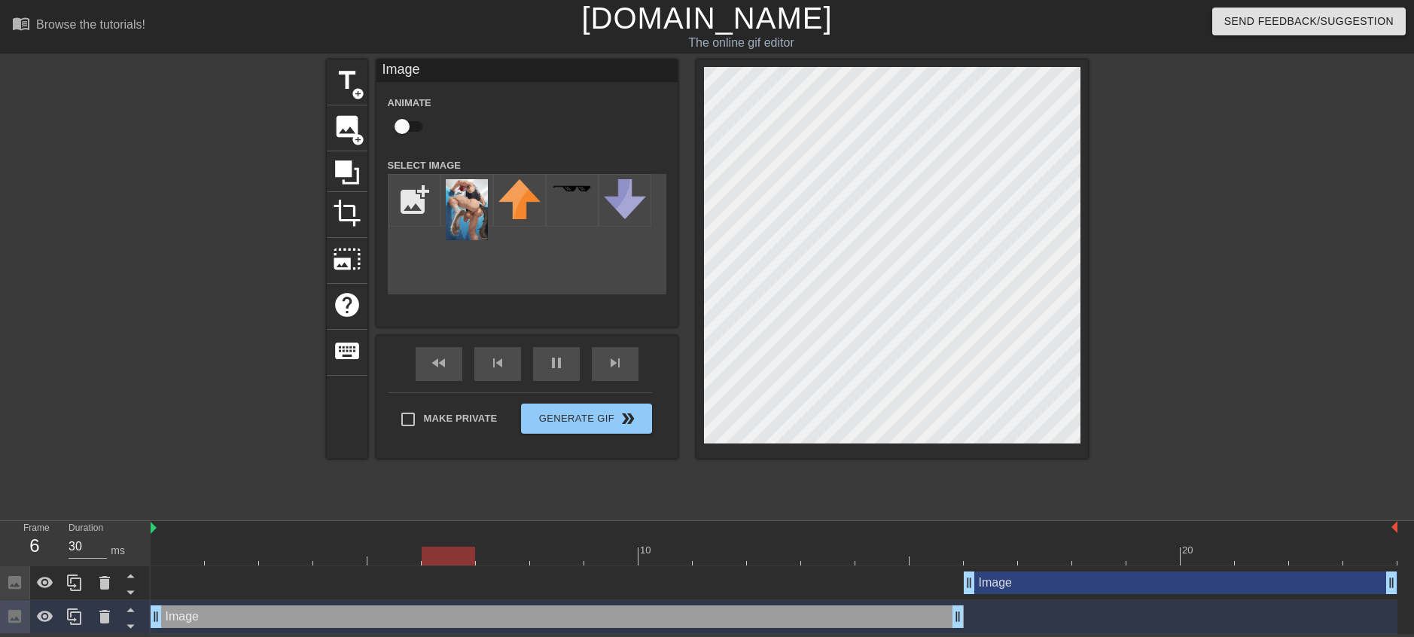
drag, startPoint x: 593, startPoint y: 616, endPoint x: 252, endPoint y: 607, distance: 340.5
click at [251, 607] on div "Image drag_handle drag_handle" at bounding box center [557, 617] width 813 height 23
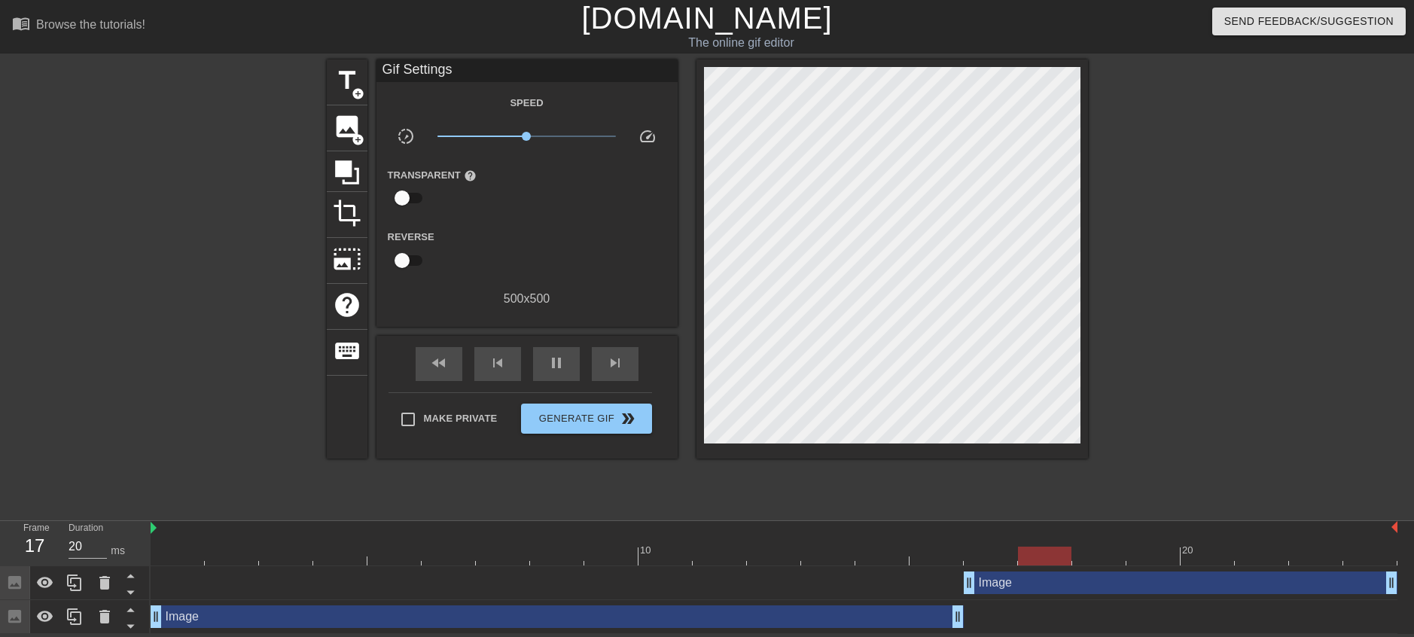
click at [1246, 388] on div at bounding box center [1219, 285] width 226 height 452
click at [560, 358] on span "pause" at bounding box center [557, 363] width 18 height 18
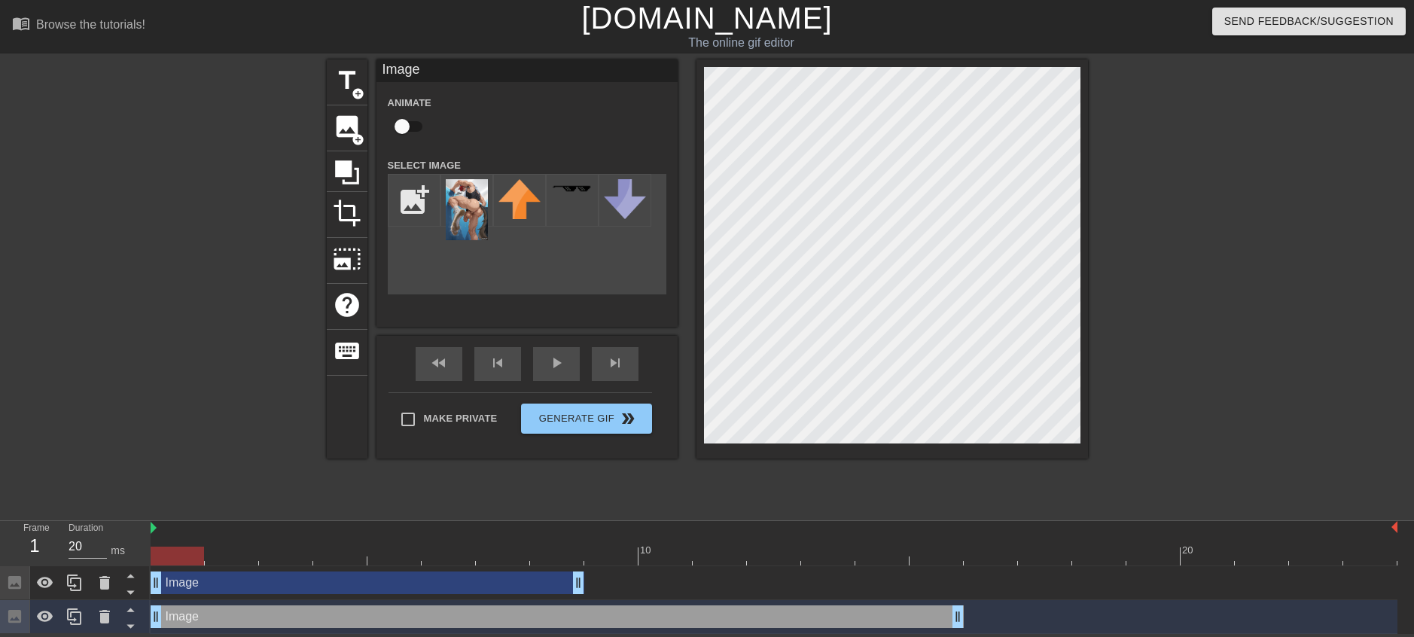
drag, startPoint x: 1091, startPoint y: 587, endPoint x: 281, endPoint y: 526, distance: 812.7
click at [281, 526] on div "10 20 Image drag_handle drag_handle Image drag_handle drag_handle" at bounding box center [783, 577] width 1264 height 113
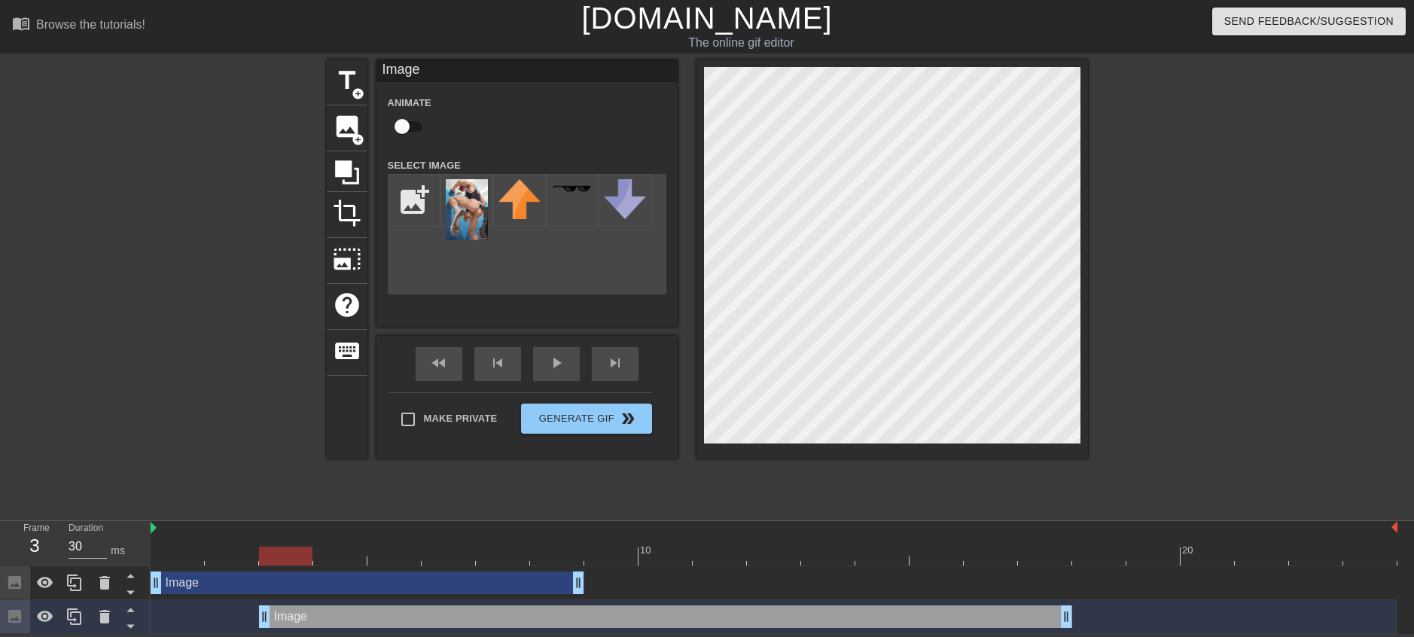
drag, startPoint x: 188, startPoint y: 619, endPoint x: 290, endPoint y: 618, distance: 101.7
click at [290, 618] on div "Image drag_handle drag_handle" at bounding box center [665, 617] width 813 height 23
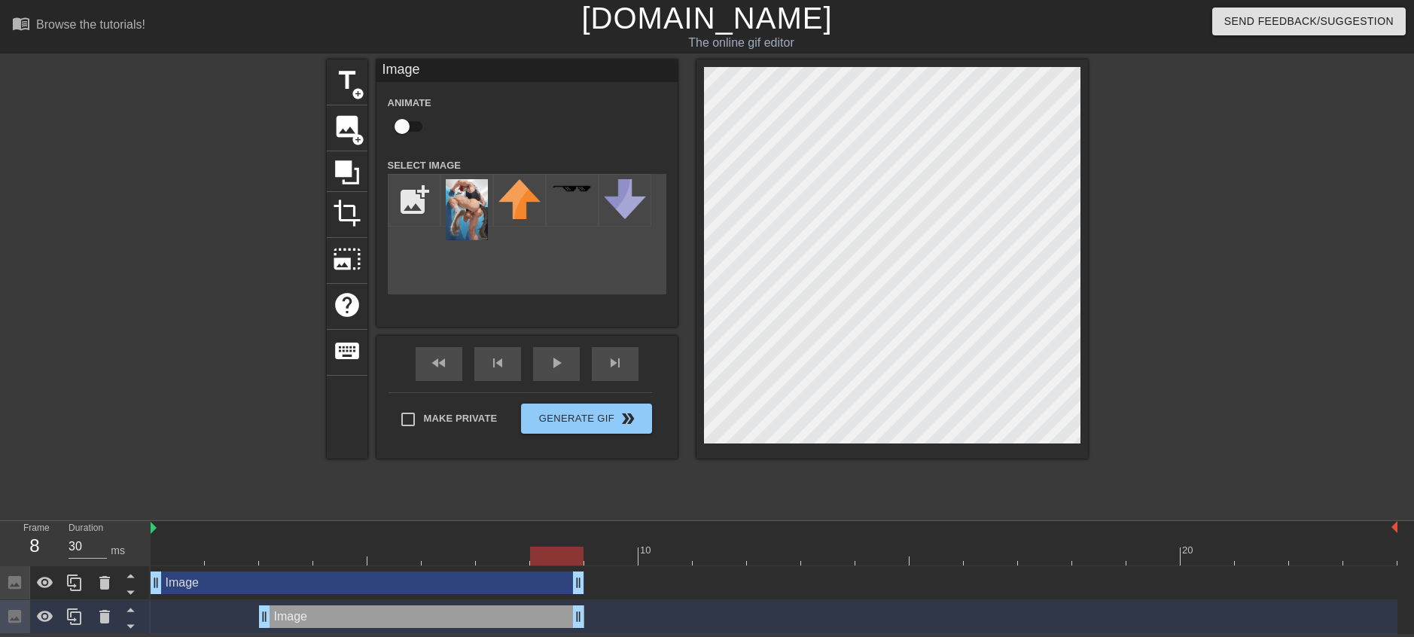
drag, startPoint x: 1063, startPoint y: 614, endPoint x: 566, endPoint y: 601, distance: 498.0
click at [566, 601] on div "Image drag_handle drag_handle" at bounding box center [774, 617] width 1247 height 34
drag, startPoint x: 541, startPoint y: 556, endPoint x: 195, endPoint y: 543, distance: 345.9
click at [195, 543] on div "10 20" at bounding box center [774, 543] width 1247 height 44
click at [1214, 365] on div at bounding box center [1219, 285] width 226 height 452
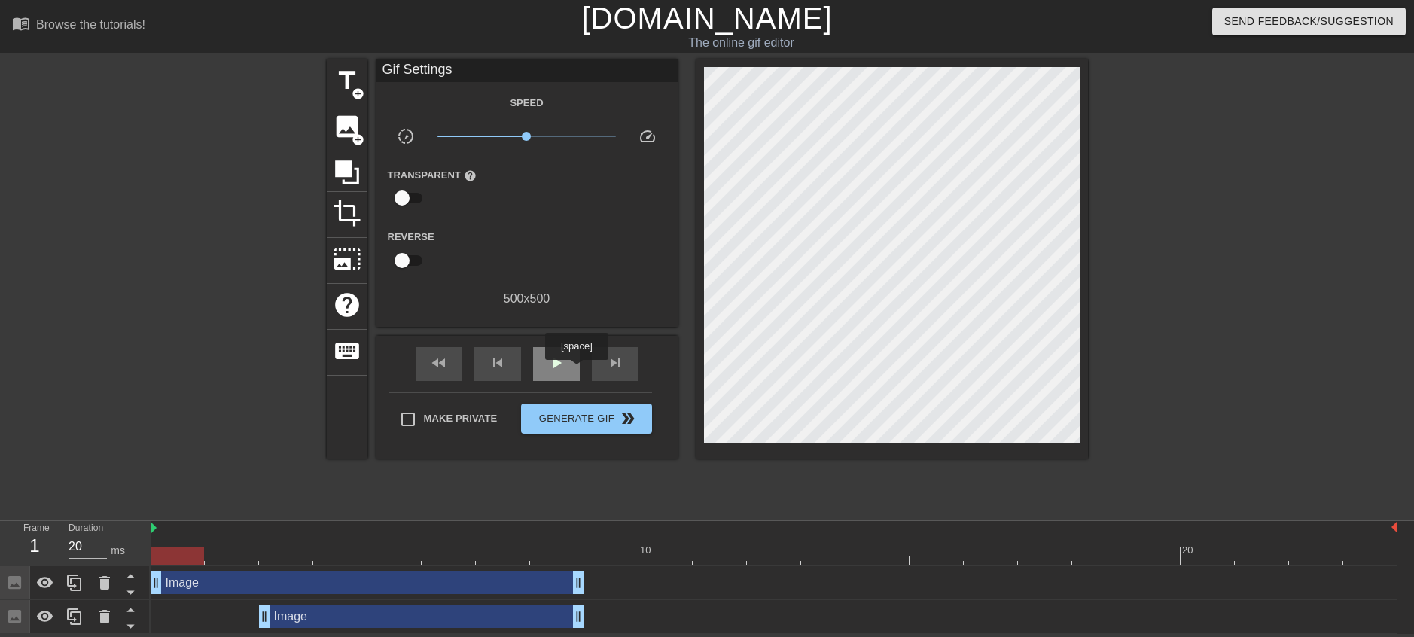
click at [575, 369] on div "play_arrow" at bounding box center [556, 364] width 47 height 34
drag, startPoint x: 162, startPoint y: 581, endPoint x: 187, endPoint y: 581, distance: 24.9
click at [189, 595] on div "Image drag_handle drag_handle" at bounding box center [774, 583] width 1247 height 34
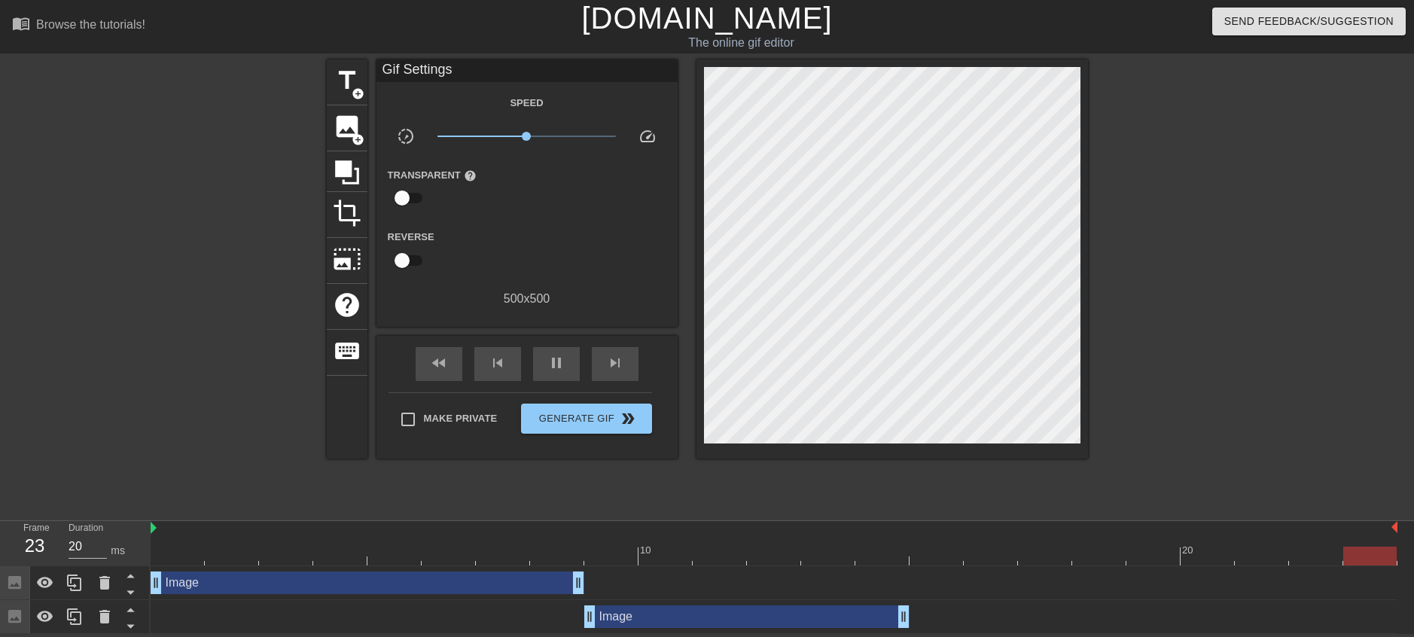
drag, startPoint x: 477, startPoint y: 627, endPoint x: 789, endPoint y: 624, distance: 311.1
click at [789, 624] on div "Image drag_handle drag_handle" at bounding box center [746, 617] width 325 height 23
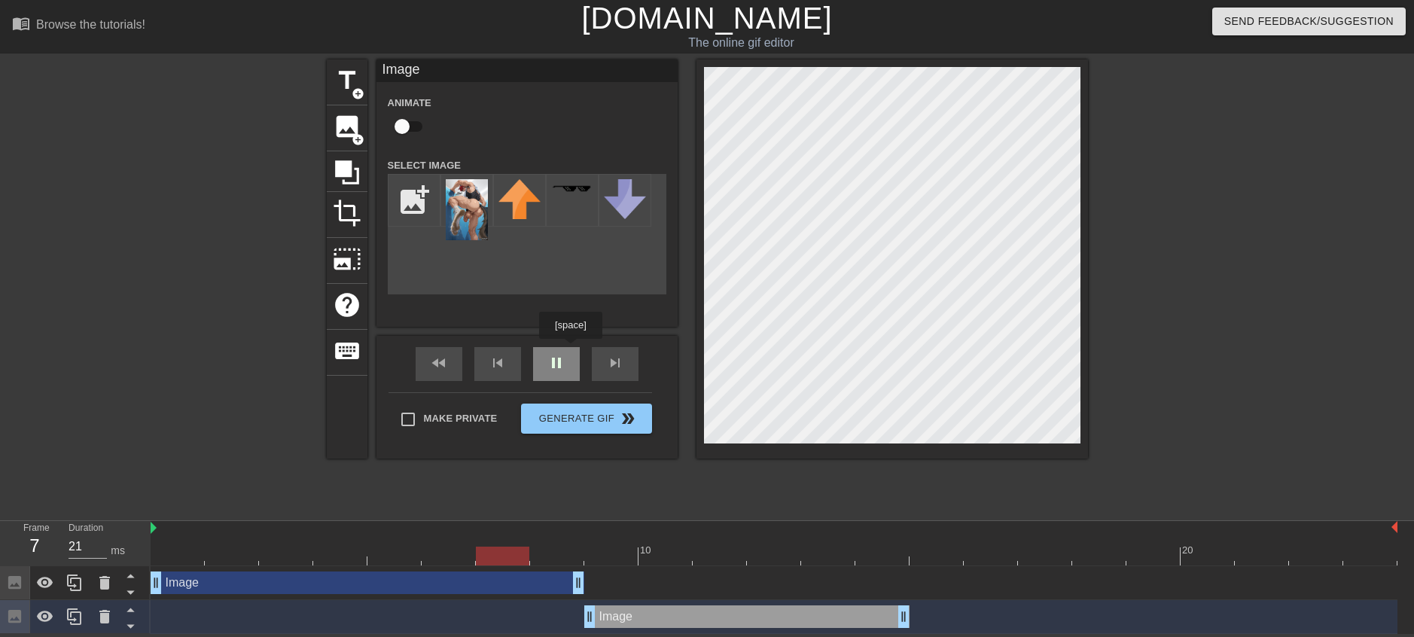
type input "30"
click at [570, 352] on div "pause" at bounding box center [556, 364] width 47 height 34
click at [397, 122] on input "checkbox" at bounding box center [402, 126] width 86 height 29
checkbox input "true"
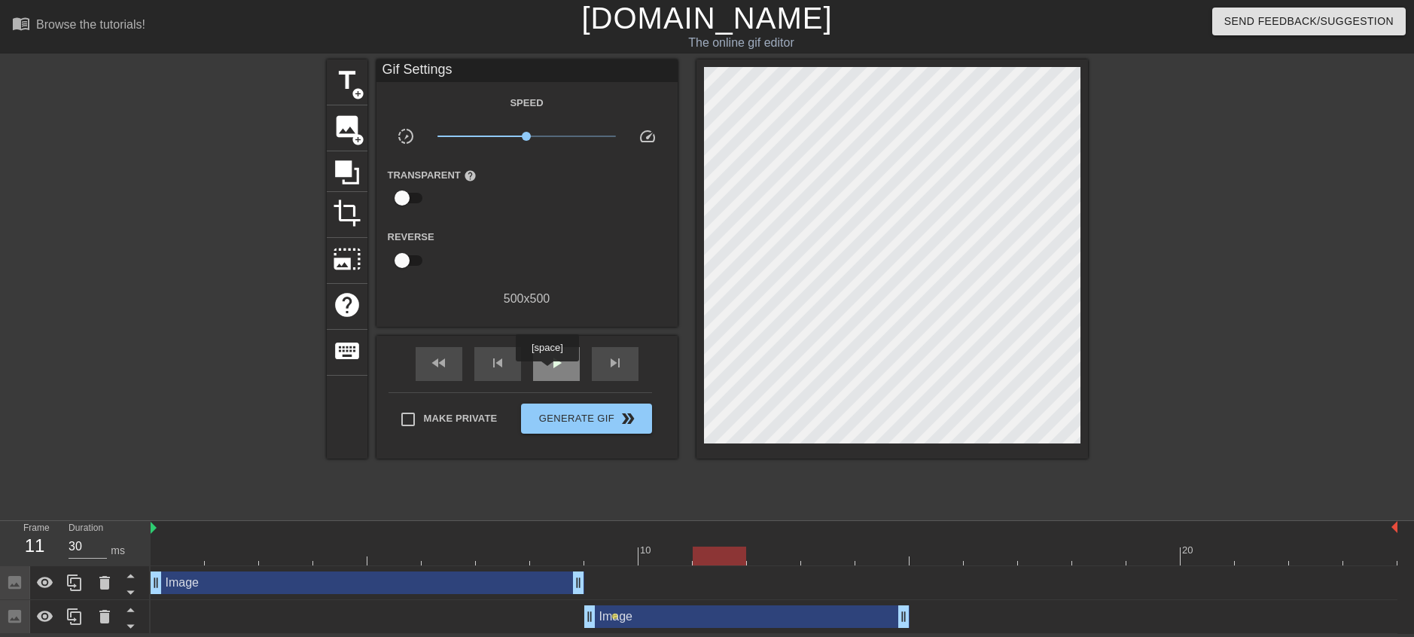
click at [547, 372] on div "play_arrow" at bounding box center [556, 364] width 47 height 34
click at [543, 364] on div "pause" at bounding box center [556, 364] width 47 height 34
click at [104, 538] on input "30" at bounding box center [88, 547] width 38 height 24
click at [101, 545] on input "31" at bounding box center [88, 547] width 38 height 24
drag, startPoint x: 102, startPoint y: 547, endPoint x: 110, endPoint y: 554, distance: 10.7
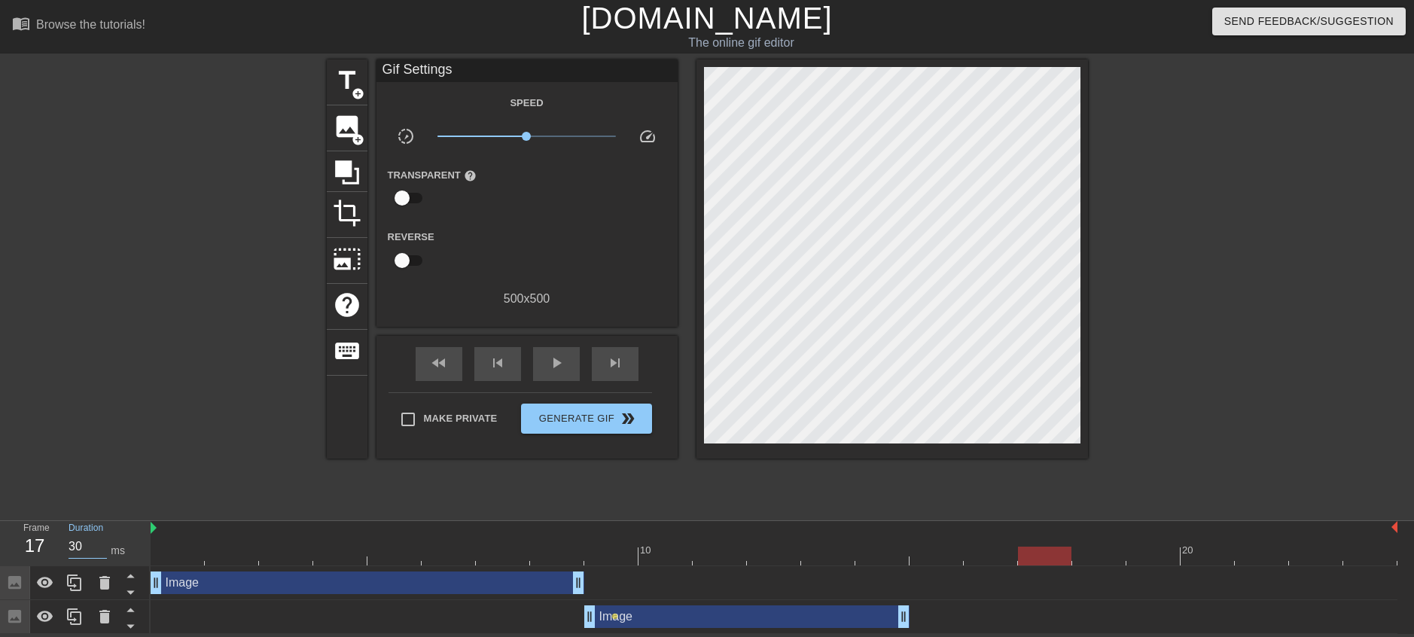
click at [106, 551] on input "30" at bounding box center [88, 547] width 38 height 24
click at [106, 546] on div "Duration 30 ms" at bounding box center [103, 543] width 68 height 44
click at [106, 545] on input "31" at bounding box center [88, 547] width 38 height 24
click at [106, 545] on input "34" at bounding box center [88, 547] width 38 height 24
click at [106, 545] on input "35" at bounding box center [88, 547] width 38 height 24
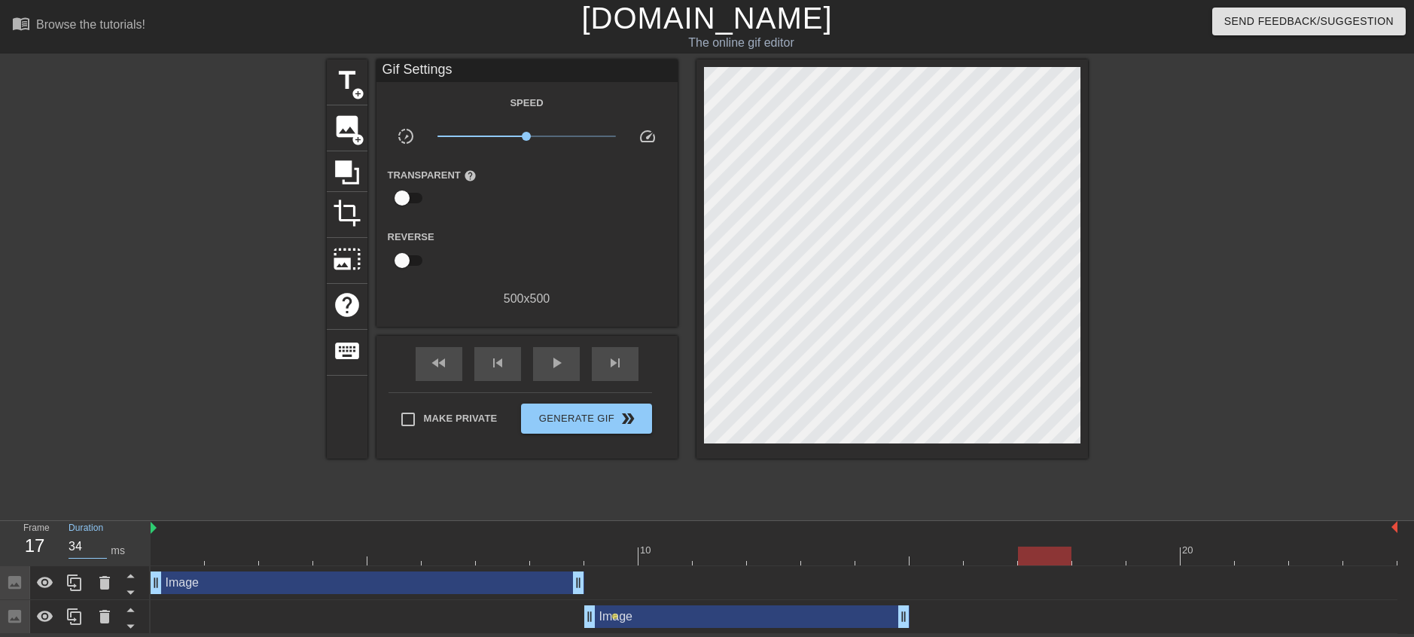
click at [107, 547] on input "34" at bounding box center [88, 547] width 38 height 24
click at [107, 547] on input "31" at bounding box center [88, 547] width 38 height 24
click at [107, 547] on input "30" at bounding box center [88, 547] width 38 height 24
click at [107, 547] on input "29" at bounding box center [88, 547] width 38 height 24
click at [107, 547] on input "28" at bounding box center [88, 547] width 38 height 24
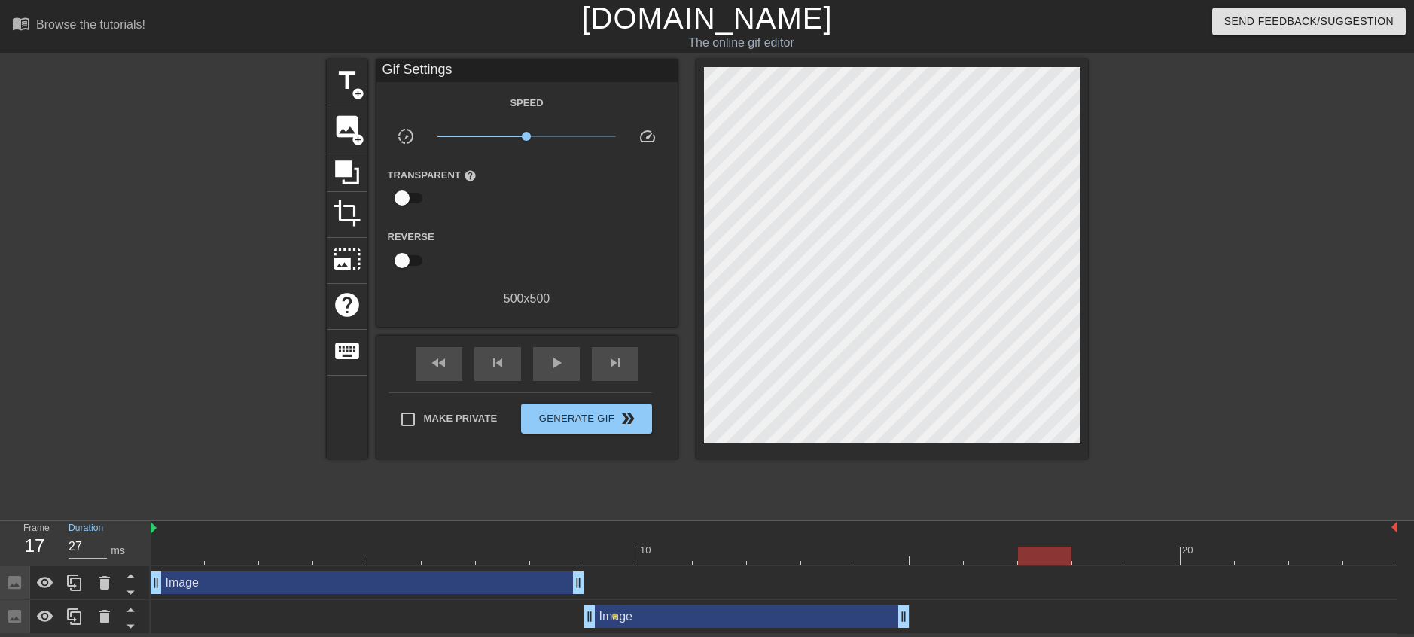
click at [107, 547] on input "27" at bounding box center [88, 547] width 38 height 24
click at [107, 547] on input "26" at bounding box center [88, 547] width 38 height 24
click at [107, 547] on input "25" at bounding box center [88, 547] width 38 height 24
click at [107, 547] on input "24" at bounding box center [88, 547] width 38 height 24
click at [107, 547] on input "23" at bounding box center [88, 547] width 38 height 24
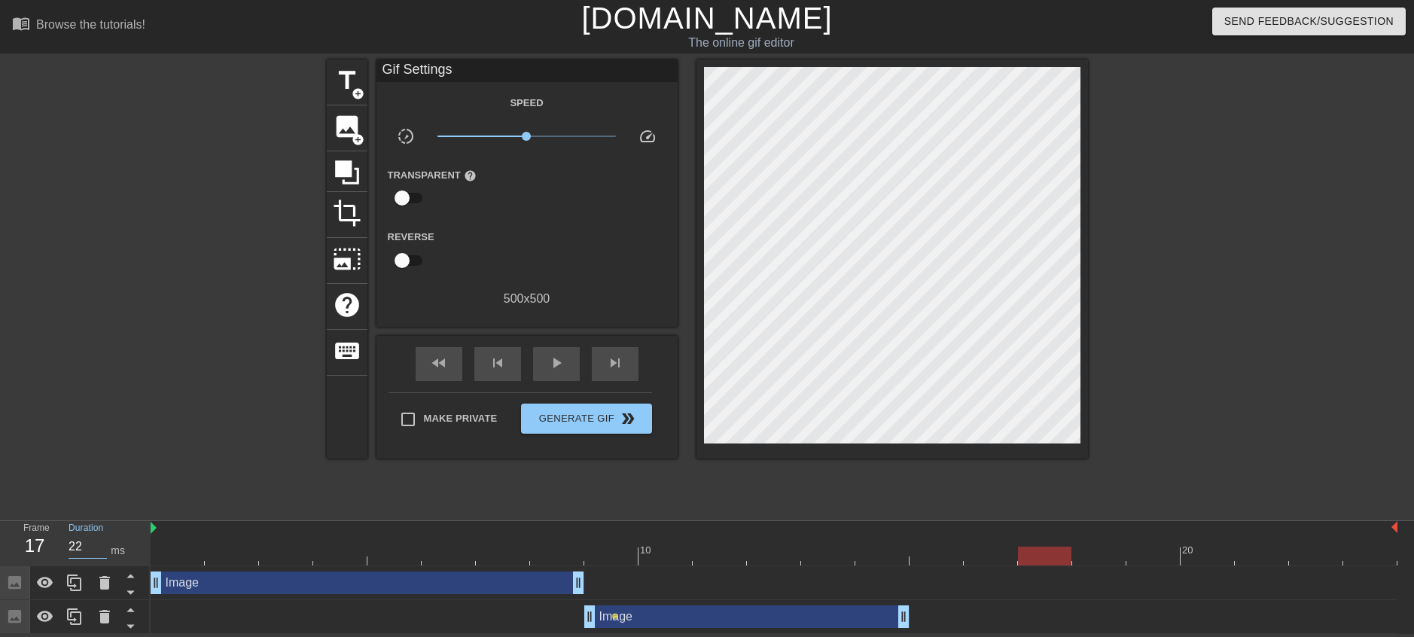
click at [107, 547] on input "22" at bounding box center [88, 547] width 38 height 24
click at [107, 547] on input "21" at bounding box center [88, 547] width 38 height 24
click at [107, 547] on input "20" at bounding box center [88, 547] width 38 height 24
click at [107, 547] on input "19" at bounding box center [88, 547] width 38 height 24
click at [107, 547] on input "18" at bounding box center [88, 547] width 38 height 24
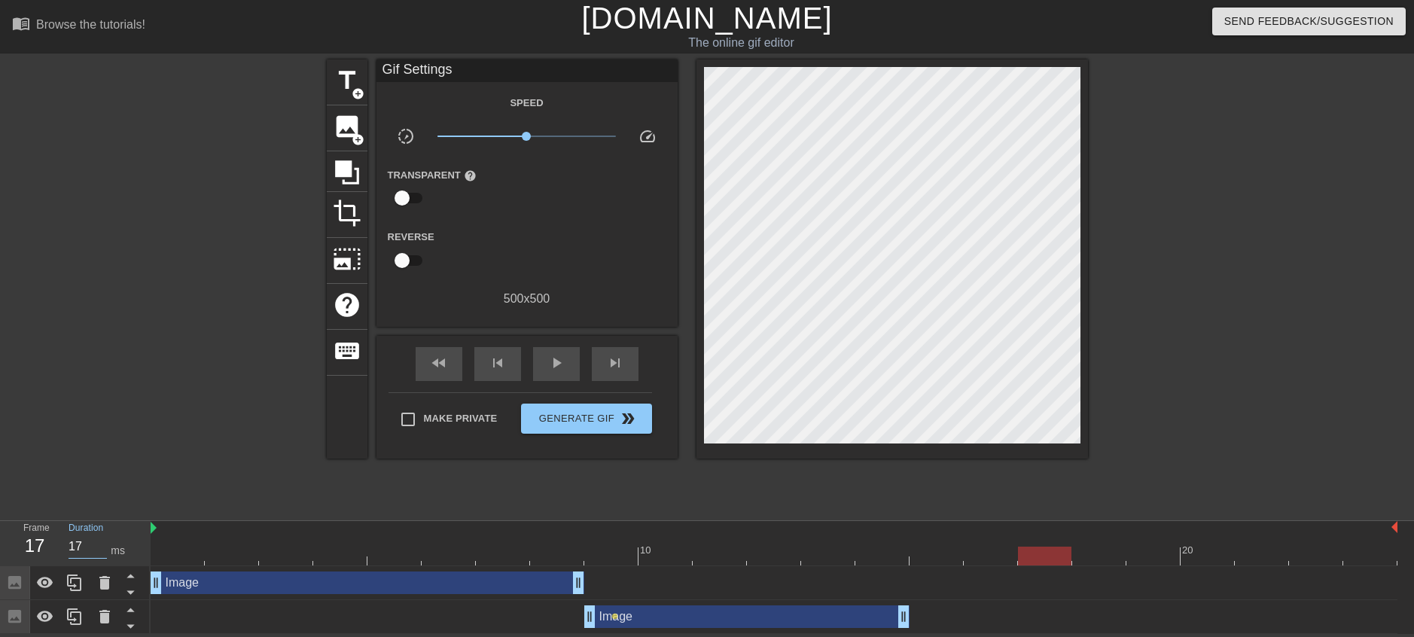
click at [107, 547] on input "17" at bounding box center [88, 547] width 38 height 24
click at [107, 547] on input "16" at bounding box center [88, 547] width 38 height 24
click at [563, 385] on div "fast_rewind skip_previous play_arrow skip_next" at bounding box center [527, 364] width 246 height 56
click at [564, 362] on span "play_arrow" at bounding box center [557, 363] width 18 height 18
type input "30"
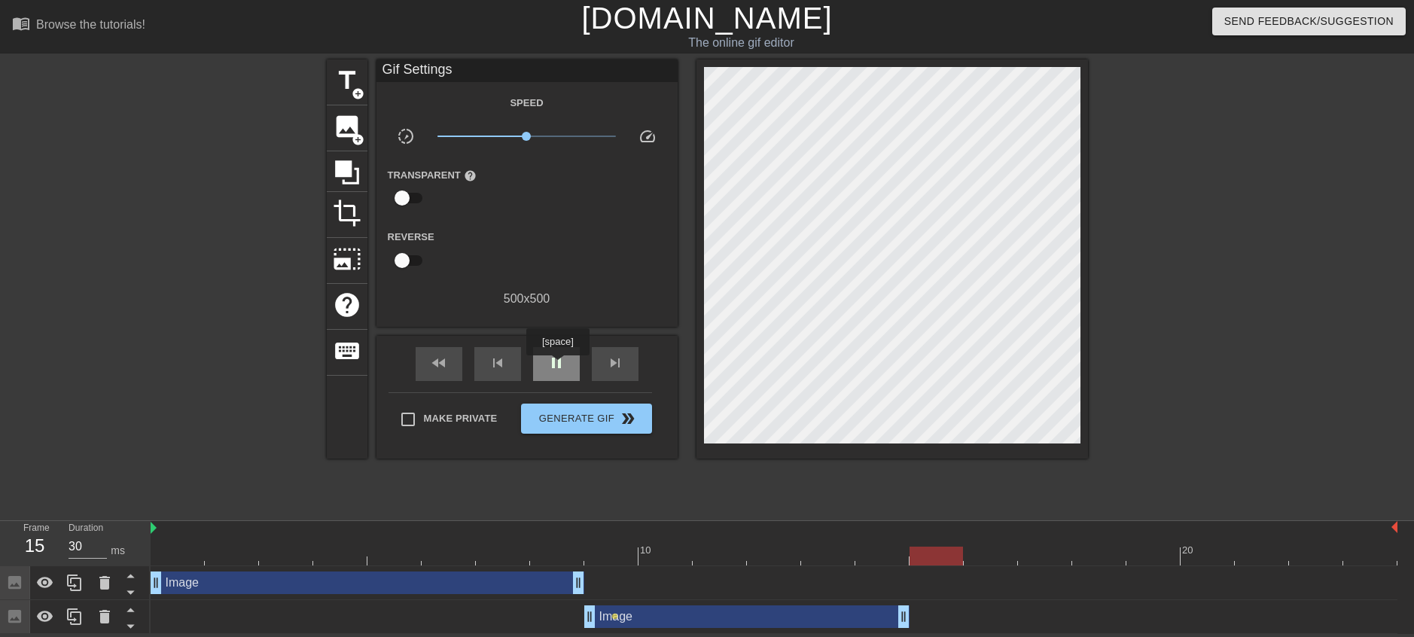
click at [557, 366] on span "pause" at bounding box center [557, 363] width 18 height 18
click at [1041, 479] on div "title add_circle image add_circle crop photo_size_select_large help keyboard Gi…" at bounding box center [707, 285] width 761 height 452
